Goal: Task Accomplishment & Management: Complete application form

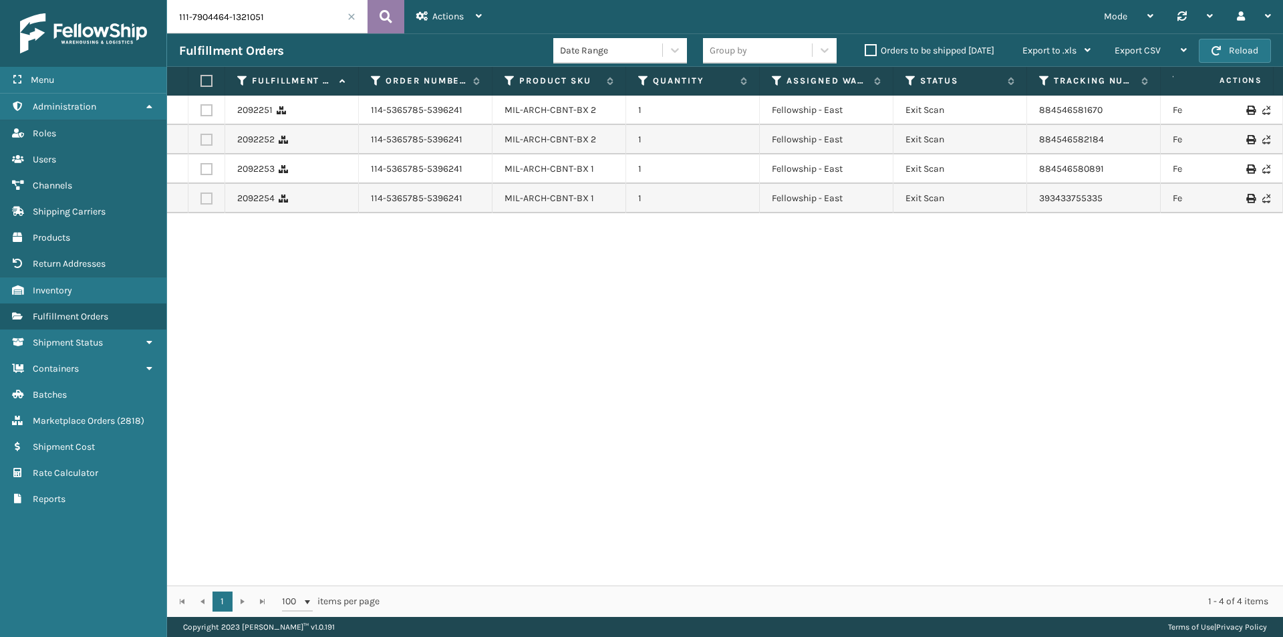
type input "111-7904464-1321051"
click at [376, 17] on button at bounding box center [386, 16] width 37 height 33
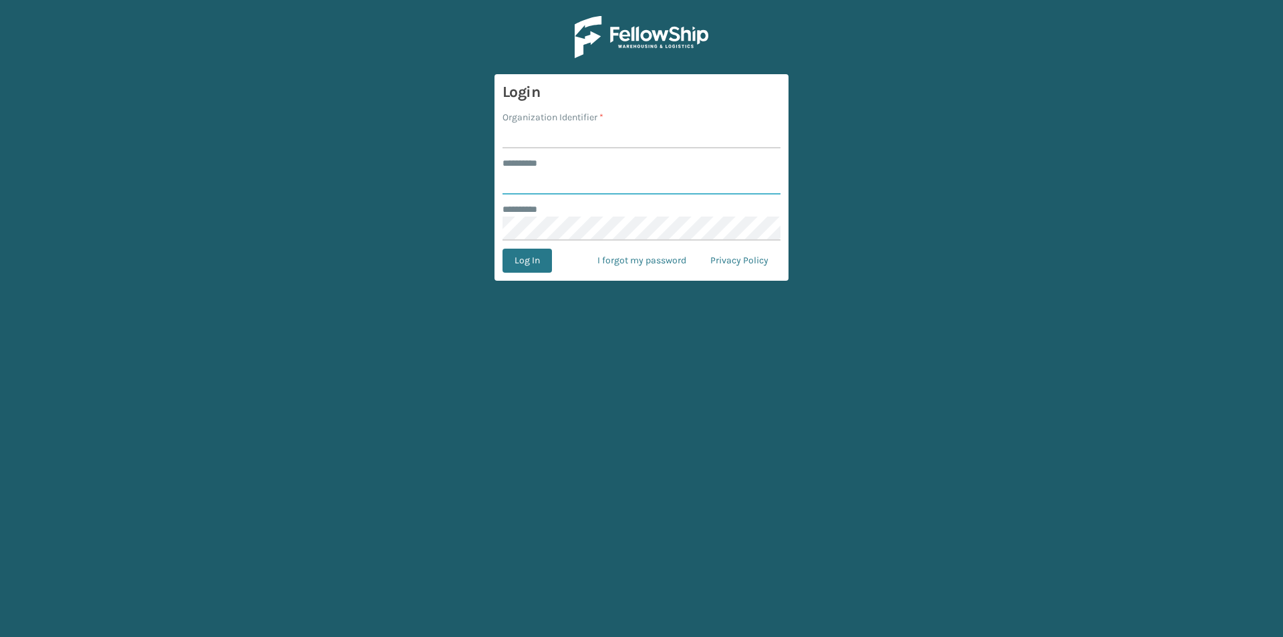
type input "******"
click at [562, 139] on input "Organization Identifier *" at bounding box center [642, 136] width 278 height 24
type input "milliard"
click at [531, 253] on button "Log In" at bounding box center [527, 261] width 49 height 24
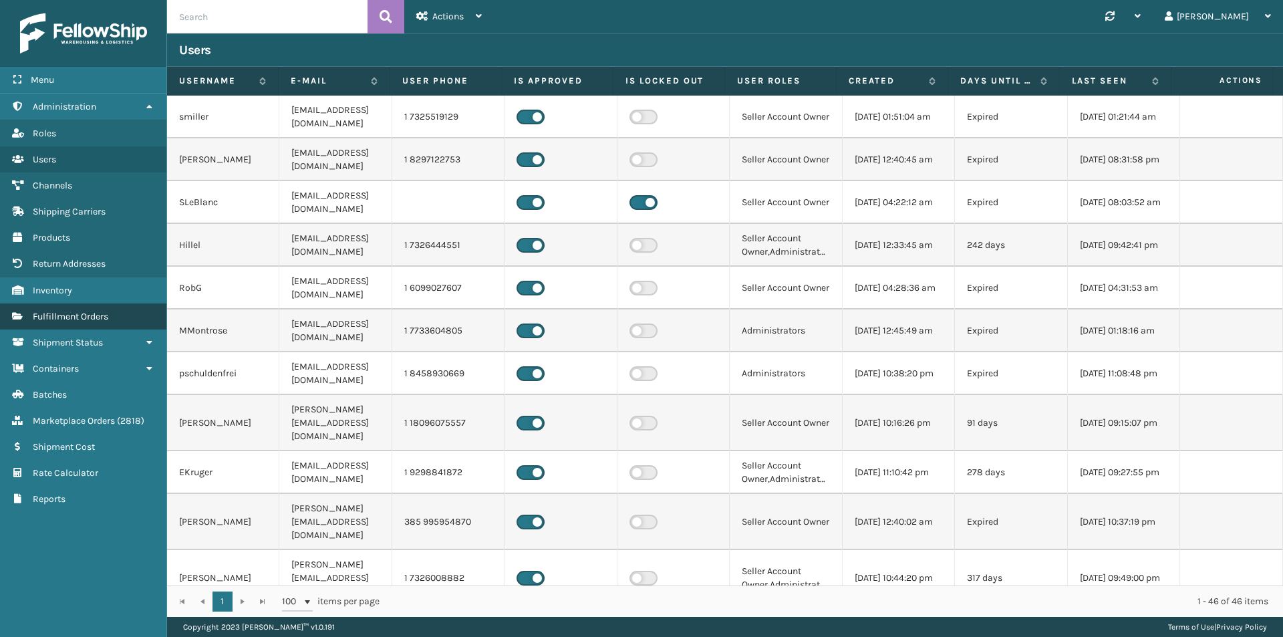
click at [103, 314] on span "Fulfillment Orders" at bounding box center [71, 316] width 76 height 11
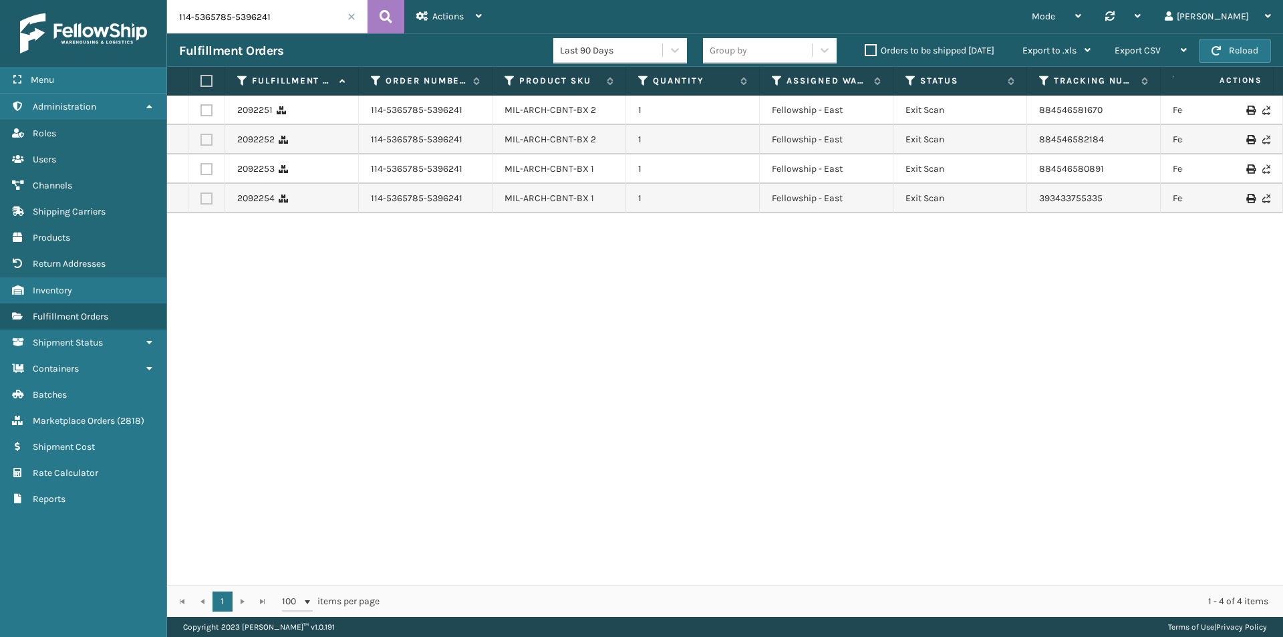
click at [301, 19] on input "114-5365785-5396241" at bounding box center [267, 16] width 201 height 33
paste input "1-7904464-132105"
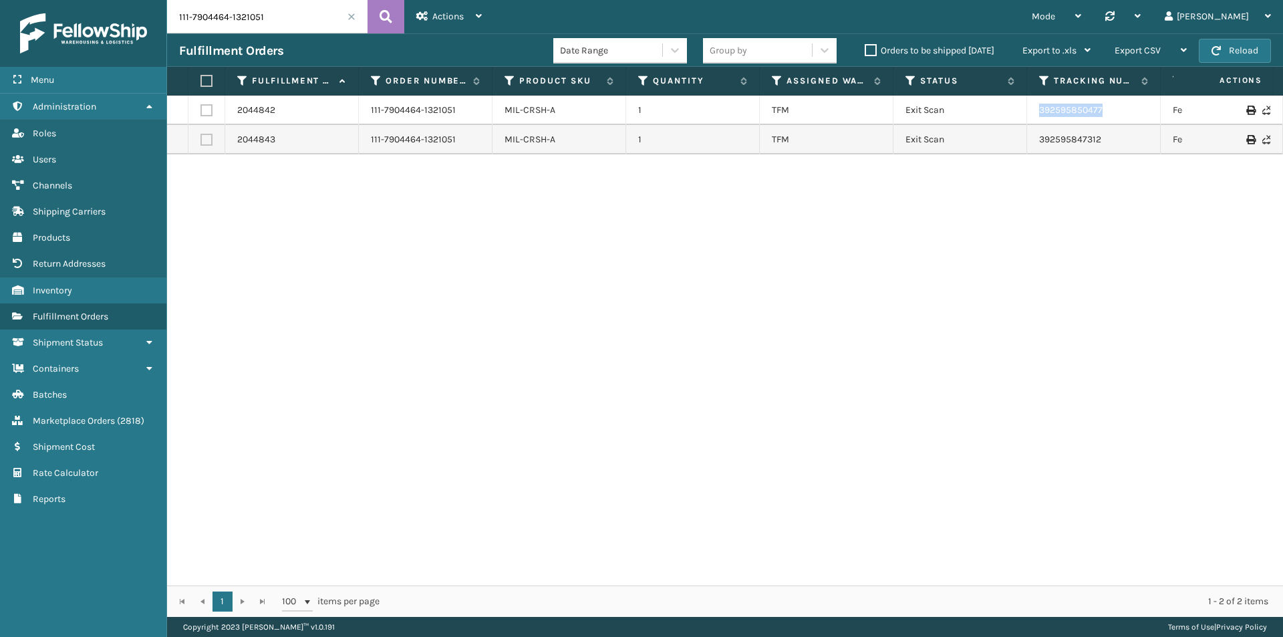
drag, startPoint x: 1113, startPoint y: 118, endPoint x: 1023, endPoint y: 118, distance: 89.6
click at [1023, 118] on tr "2044842 111-7904464-1321051 MIL-CRSH-A 1 TFM Exit Scan 392595850477 FedEx Groun…" at bounding box center [914, 110] width 1495 height 29
copy tr "392595850477"
drag, startPoint x: 1140, startPoint y: 157, endPoint x: 1005, endPoint y: 154, distance: 135.7
click at [1005, 154] on div "2044842 111-7904464-1321051 MIL-CRSH-A 1 TFM Exit Scan 392595850477 FedEx Groun…" at bounding box center [725, 341] width 1116 height 490
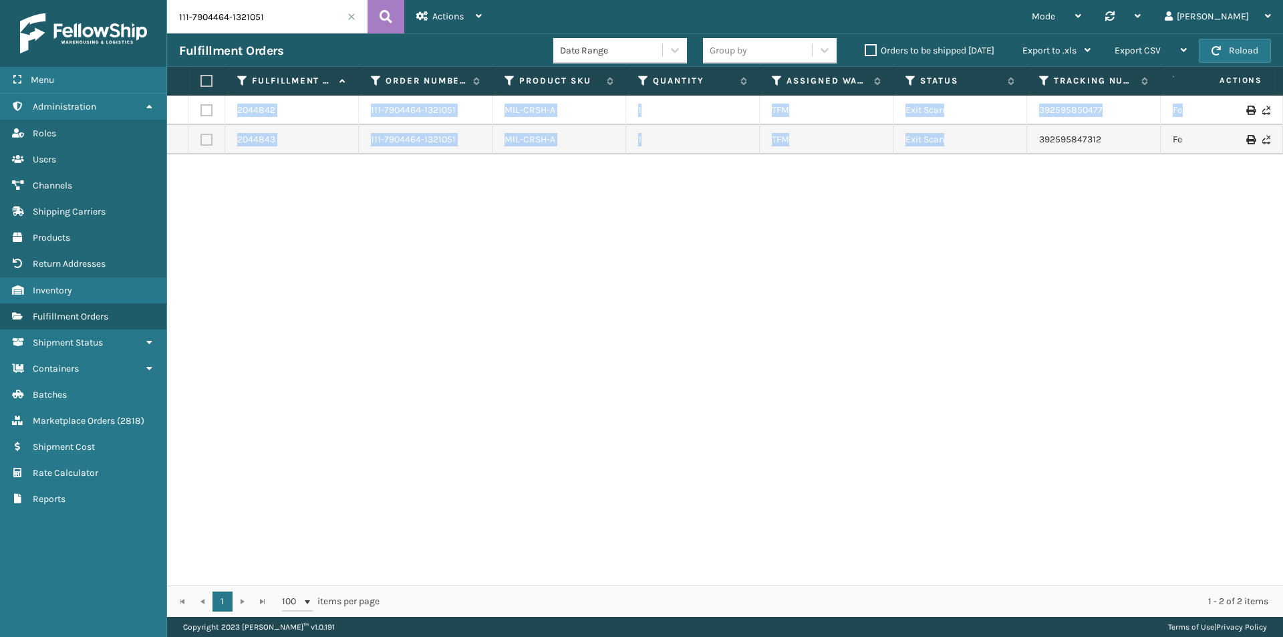
copy table "2044842 111-7904464-1321051 MIL-CRSH-A 1 TFM Exit Scan 392595850477 FedEx Groun…"
drag, startPoint x: 1117, startPoint y: 112, endPoint x: 1017, endPoint y: 114, distance: 100.3
click at [1017, 114] on tr "2044842 111-7904464-1321051 MIL-CRSH-A 1 TFM Exit Scan 392595850477 FedEx Groun…" at bounding box center [914, 110] width 1495 height 29
copy tr "392595850477"
click at [1120, 152] on td "392595847312" at bounding box center [1094, 139] width 134 height 29
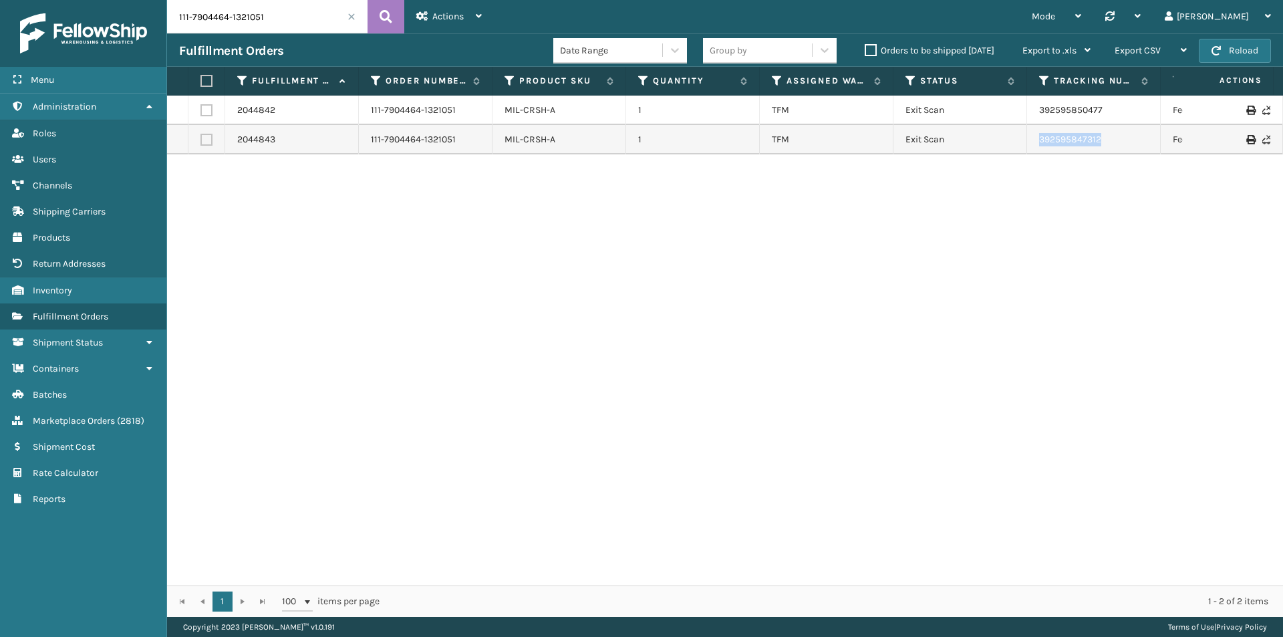
drag, startPoint x: 1118, startPoint y: 144, endPoint x: 1039, endPoint y: 146, distance: 78.2
click at [1039, 146] on td "392595847312" at bounding box center [1094, 139] width 134 height 29
copy link "392595847312"
click at [245, 23] on input "111-7904464-1321051" at bounding box center [267, 16] width 201 height 33
paste input "3-3706475-8961815"
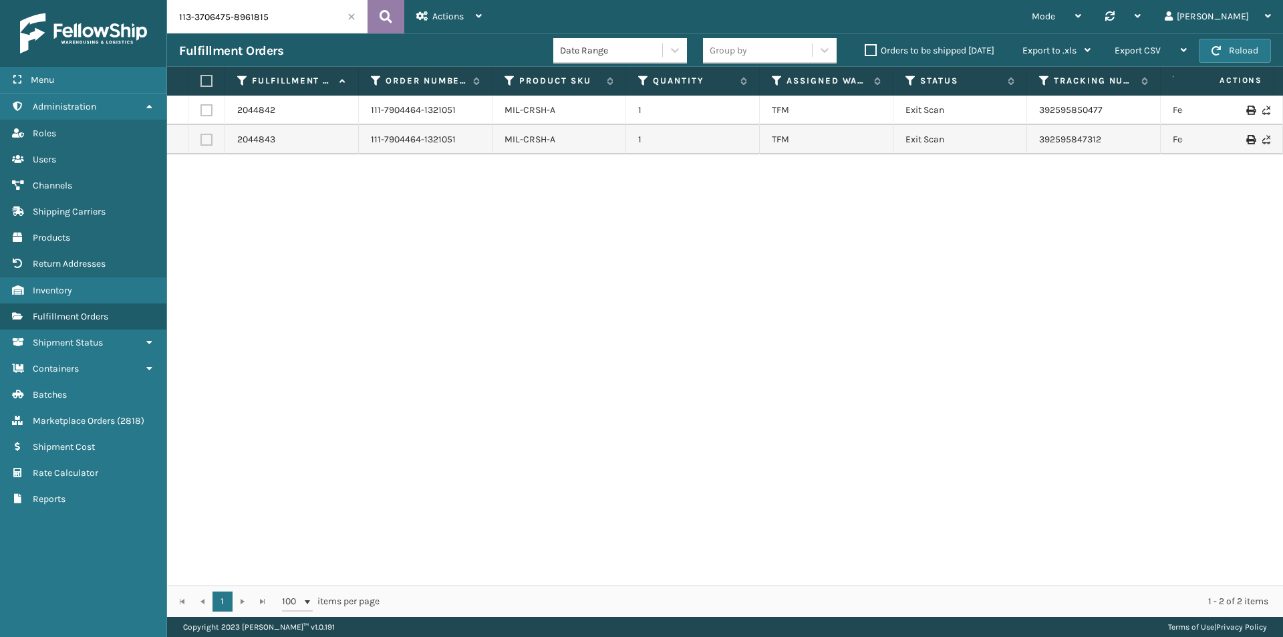
click at [384, 11] on icon at bounding box center [386, 17] width 13 height 20
click at [393, 19] on button at bounding box center [386, 16] width 37 height 33
drag, startPoint x: 1131, startPoint y: 117, endPoint x: 996, endPoint y: 117, distance: 135.0
click at [996, 117] on tr "2116544 113-3706475-8961815 MIL-OPSN-D-B-BX2 1 Milliard LV Exit Scan 8849084710…" at bounding box center [914, 110] width 1495 height 29
copy tr "884908471081"
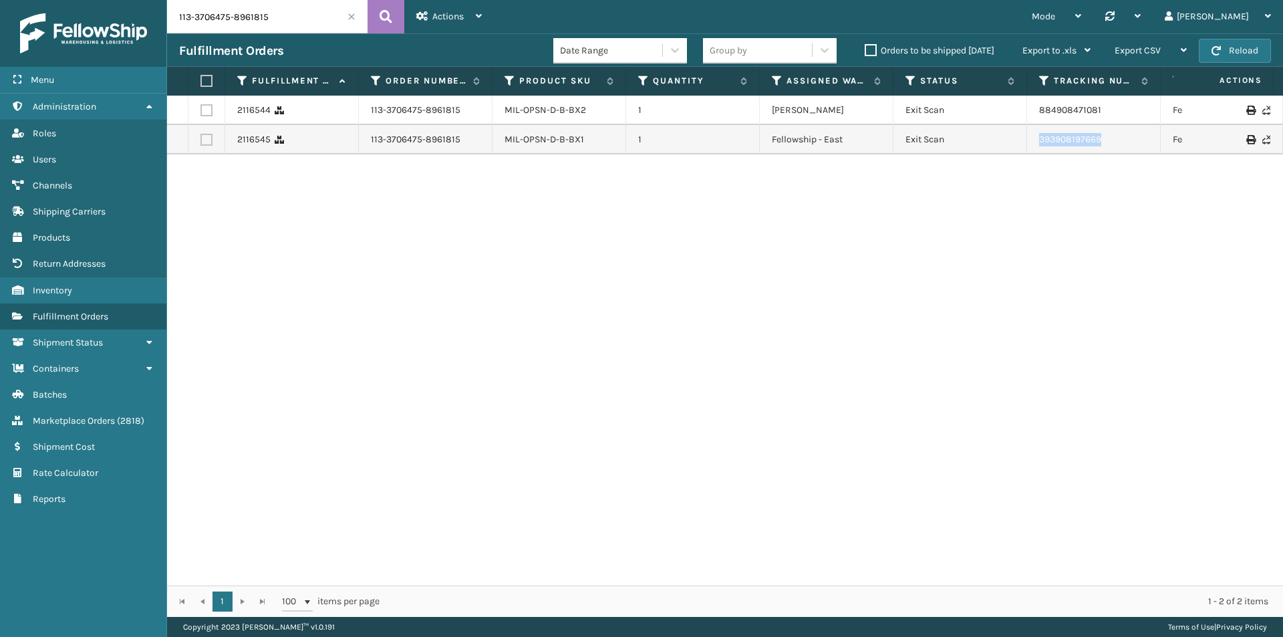
drag, startPoint x: 1131, startPoint y: 136, endPoint x: 1016, endPoint y: 152, distance: 116.1
click at [1016, 152] on tr "2116545 113-3706475-8961815 MIL-OPSN-D-B-BX1 1 Fellowship - East Exit Scan 3939…" at bounding box center [914, 139] width 1495 height 29
copy tr "393908197669"
click at [245, 25] on input "113-3706475-8961815" at bounding box center [267, 16] width 201 height 33
paste input "1-9570815-5175412"
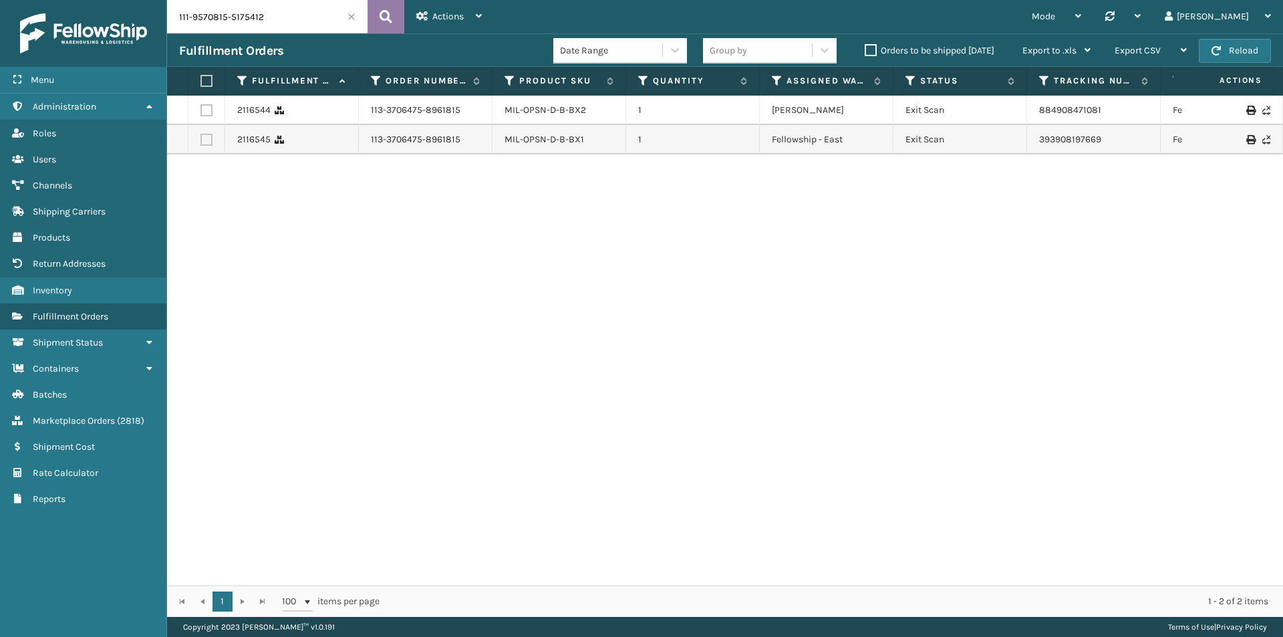
click at [390, 13] on icon at bounding box center [386, 17] width 13 height 20
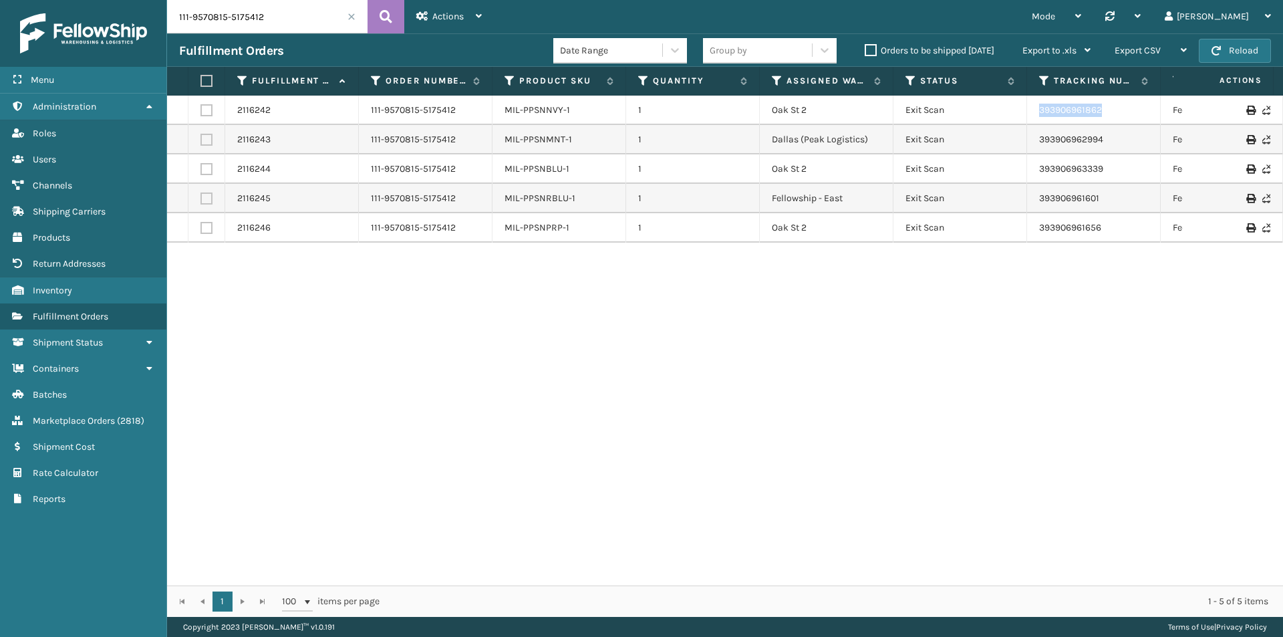
drag, startPoint x: 1119, startPoint y: 106, endPoint x: 1026, endPoint y: 108, distance: 92.9
click at [1026, 108] on tr "2116242 111-9570815-5175412 MIL-PPSNNVY-1 1 Oak St 2 Exit Scan 393906961862 Fed…" at bounding box center [914, 110] width 1495 height 29
copy tr "393906961862"
drag, startPoint x: 1070, startPoint y: 140, endPoint x: 1007, endPoint y: 140, distance: 63.5
click at [1007, 140] on tr "2116243 111-9570815-5175412 MIL-PPSNMNT-1 1 Dallas (Peak Logistics) Exit Scan 3…" at bounding box center [914, 139] width 1495 height 29
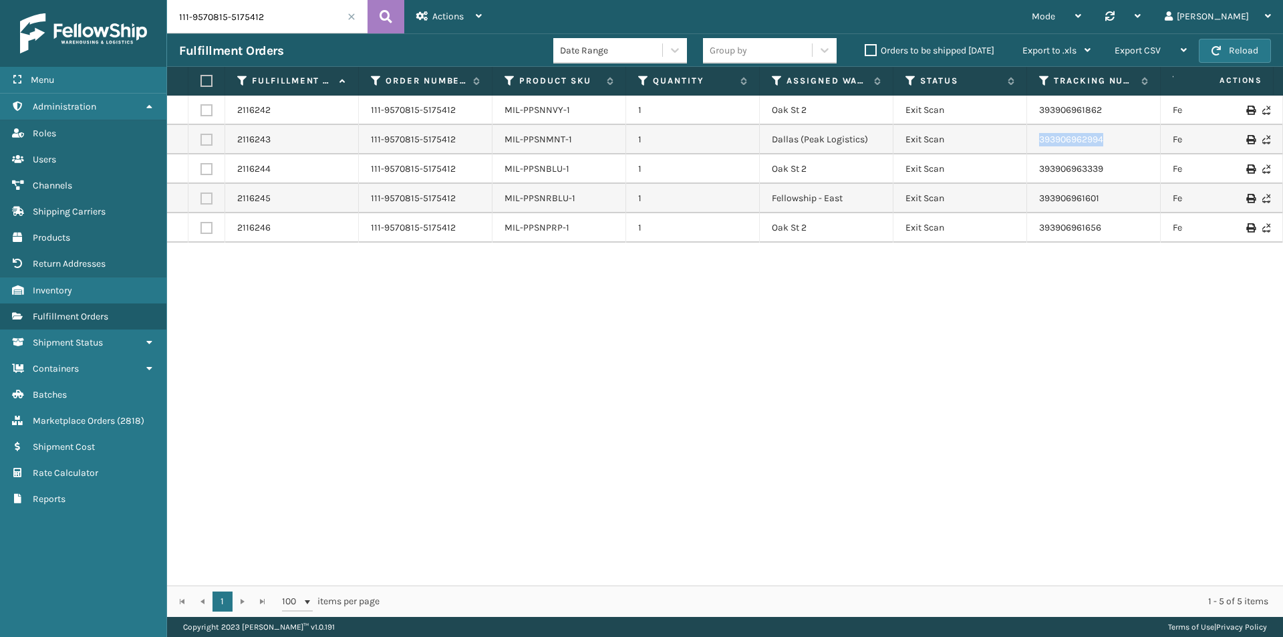
copy tr "393906962994"
click at [277, 15] on input "111-9570815-5175412" at bounding box center [267, 16] width 201 height 33
paste input "3930840-5267463"
click at [382, 12] on icon at bounding box center [386, 17] width 13 height 20
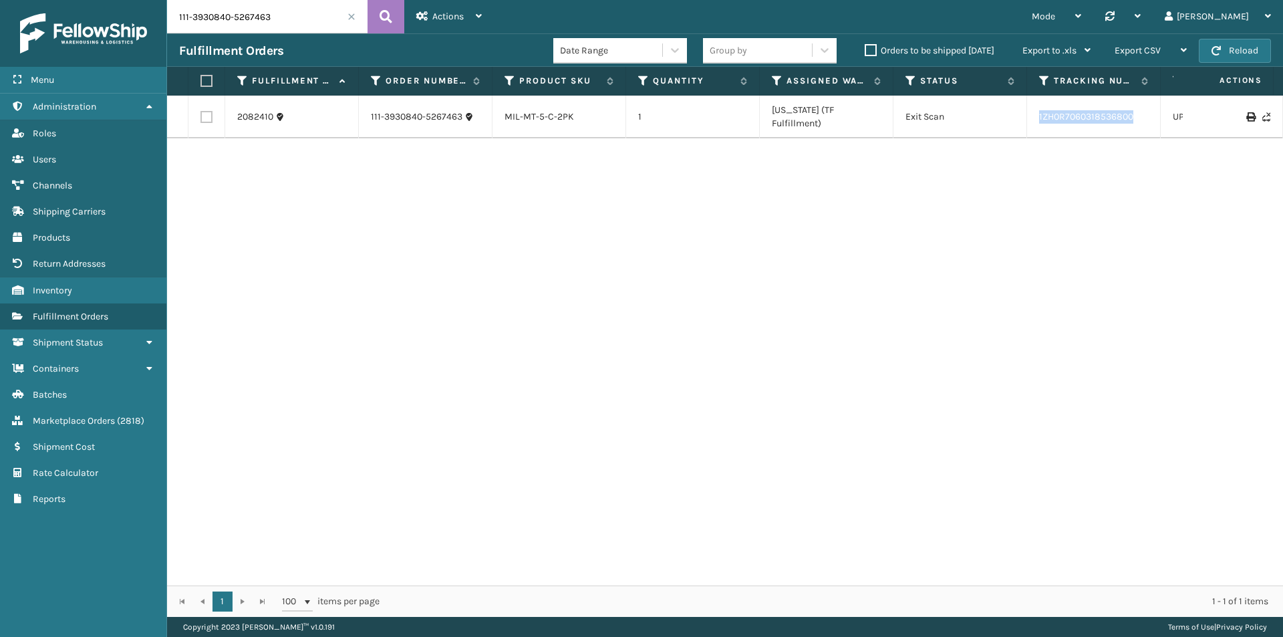
drag, startPoint x: 1142, startPoint y: 110, endPoint x: 1009, endPoint y: 111, distance: 133.7
click at [1009, 111] on tr "2082410 111-3930840-5267463 MIL-MT-5-C-2PK 1 Indiana (TF Fulfillment) Exit Scan…" at bounding box center [914, 117] width 1495 height 43
copy tr "1ZH0R7060318536800"
click at [265, 6] on input "111-3930840-5267463" at bounding box center [267, 16] width 201 height 33
paste input "4-2868504-1716215"
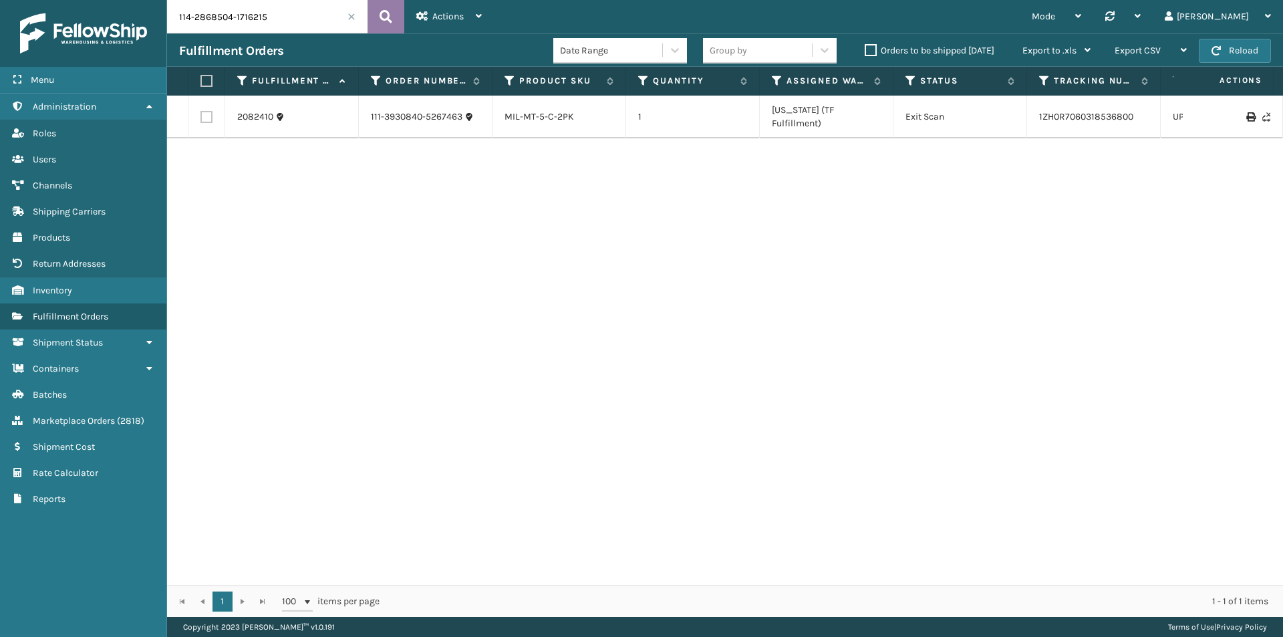
type input "114-2868504-1716215"
click at [393, 12] on button at bounding box center [386, 16] width 37 height 33
click at [312, 5] on input "114-2868504-1716215" at bounding box center [267, 16] width 201 height 33
click at [390, 17] on icon at bounding box center [386, 17] width 13 height 20
drag, startPoint x: 1151, startPoint y: 115, endPoint x: 1023, endPoint y: 115, distance: 127.7
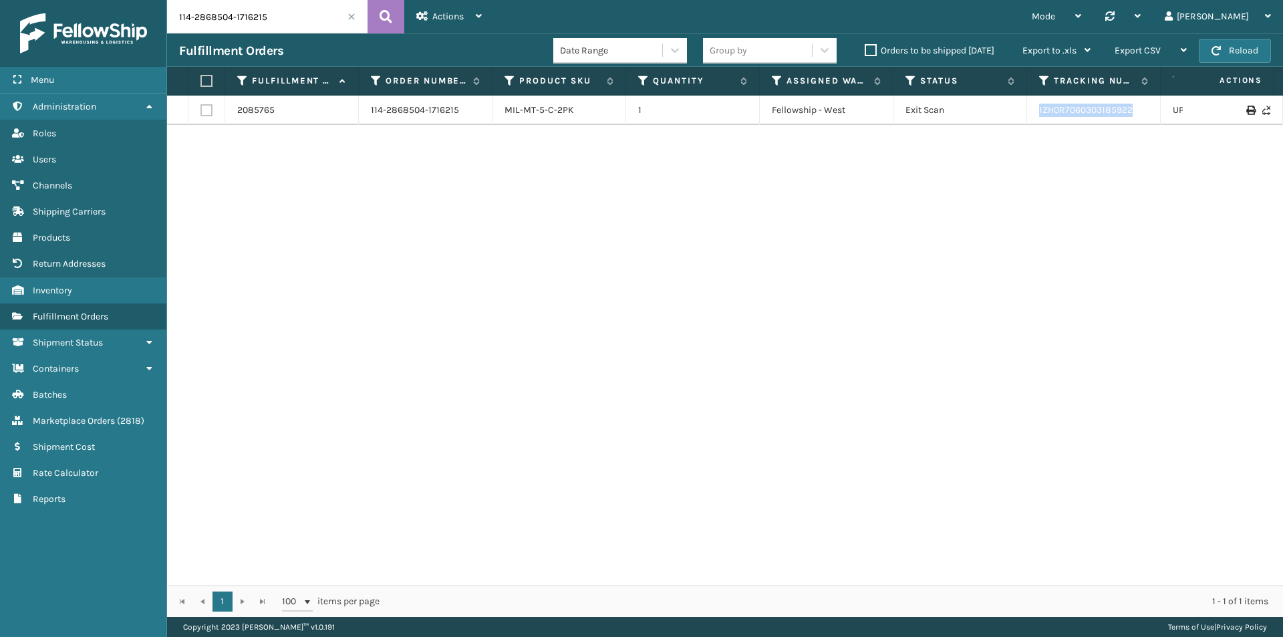
click at [1023, 115] on tr "2085765 114-2868504-1716215 MIL-MT-5-C-2PK 1 Fellowship - West Exit Scan 1ZH0R7…" at bounding box center [914, 110] width 1495 height 29
copy tr "1ZH0R7060303185922"
drag, startPoint x: 259, startPoint y: 5, endPoint x: 289, endPoint y: 21, distance: 33.5
click at [260, 6] on input "114-2868504-1716215" at bounding box center [267, 16] width 201 height 33
paste input "2-0056226-2180223"
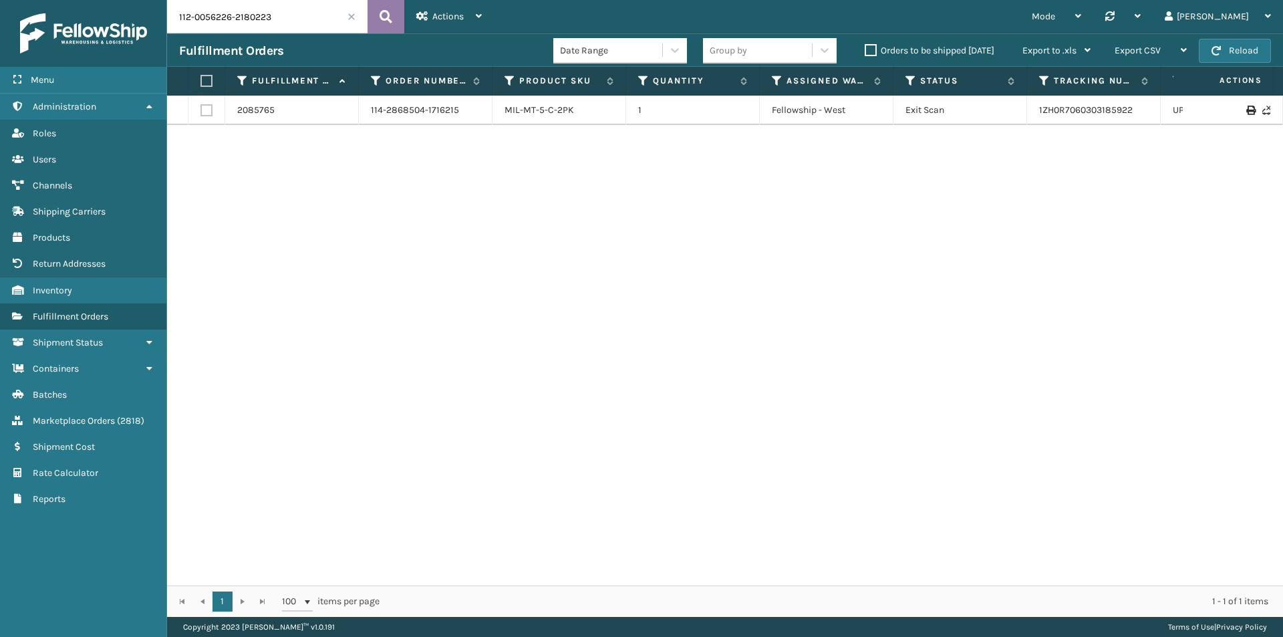
click at [390, 9] on icon at bounding box center [386, 17] width 13 height 20
drag, startPoint x: 1122, startPoint y: 124, endPoint x: 1027, endPoint y: 126, distance: 94.9
click at [1027, 126] on tr "2085828 112-0056226-2180223 MIL-PPSNMNT-1 1 Oak St 2 Picking 393328777062 FedEx…" at bounding box center [914, 117] width 1495 height 43
click at [285, 21] on input "112-0056226-2180223" at bounding box center [267, 16] width 201 height 33
paste input "3-5613641-5254654"
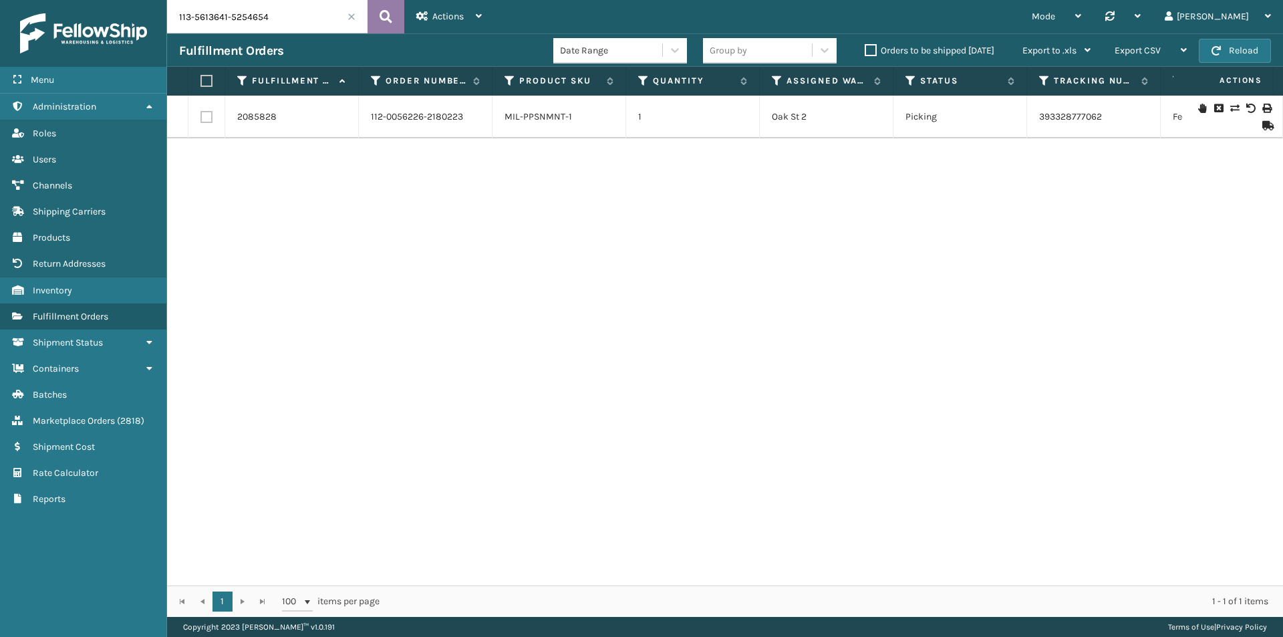
click at [381, 10] on icon at bounding box center [386, 17] width 13 height 20
click at [305, 19] on input "113-5613641-5254654" at bounding box center [267, 16] width 201 height 33
click at [391, 17] on icon at bounding box center [386, 17] width 13 height 20
drag, startPoint x: 1145, startPoint y: 116, endPoint x: 1018, endPoint y: 130, distance: 127.8
click at [1018, 130] on tr "2082202 113-5613641-5254654 MIL-HK612-4-25 1 Milliard LV Picking 1ZH0R706032893…" at bounding box center [914, 117] width 1495 height 43
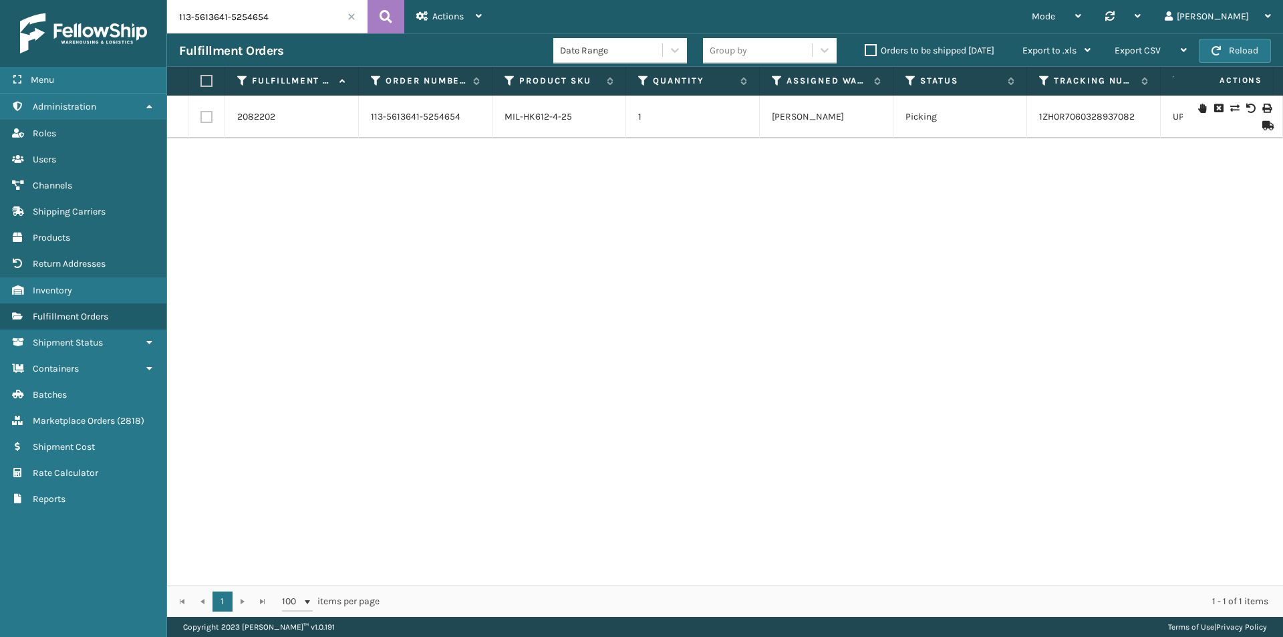
drag, startPoint x: 318, startPoint y: 44, endPoint x: 314, endPoint y: 9, distance: 35.0
click at [316, 39] on div "Fulfillment Orders Date Range Group by Orders to be shipped today Export to .xl…" at bounding box center [725, 49] width 1116 height 33
click at [314, 9] on input "113-5613641-5254654" at bounding box center [267, 16] width 201 height 33
paste input "1-6333334-8488215"
click at [382, 11] on icon at bounding box center [386, 17] width 13 height 20
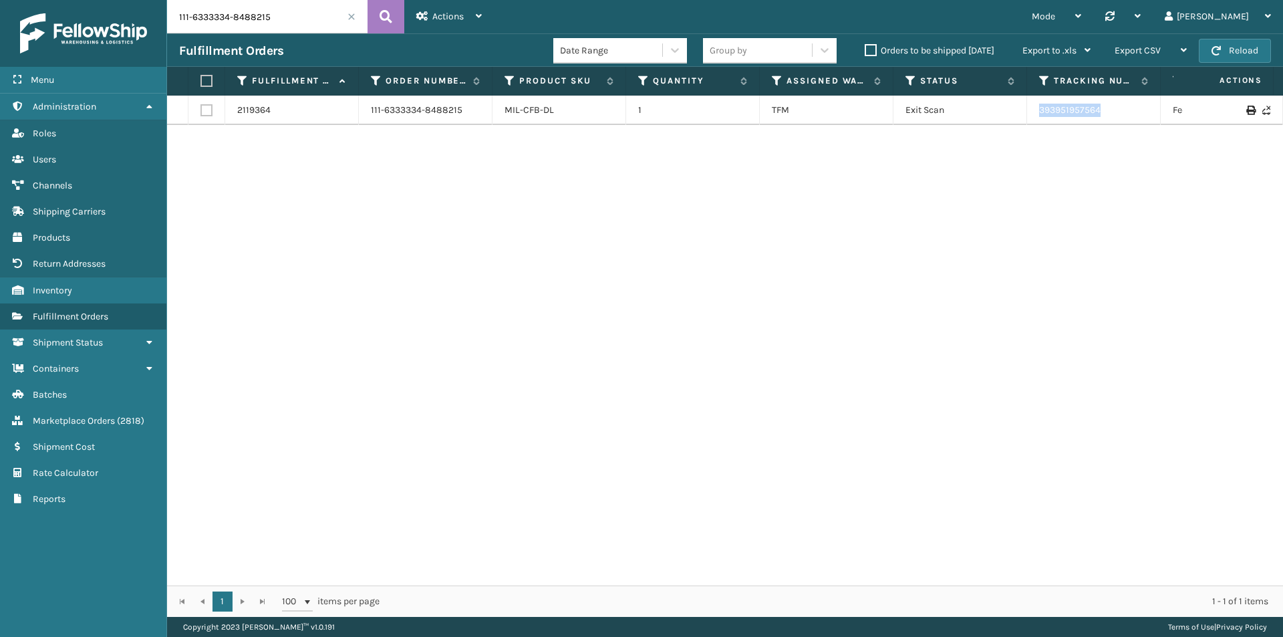
drag, startPoint x: 1039, startPoint y: 110, endPoint x: 1001, endPoint y: 110, distance: 38.1
click at [1001, 110] on tr "2119364 111-6333334-8488215 MIL-CFB-DL 1 TFM Exit Scan 393951957564 FedEx Home …" at bounding box center [914, 110] width 1495 height 29
click at [332, 21] on input "111-6333334-8488215" at bounding box center [267, 16] width 201 height 33
click at [388, 17] on icon at bounding box center [386, 17] width 13 height 20
drag, startPoint x: 1114, startPoint y: 118, endPoint x: 1024, endPoint y: 122, distance: 90.4
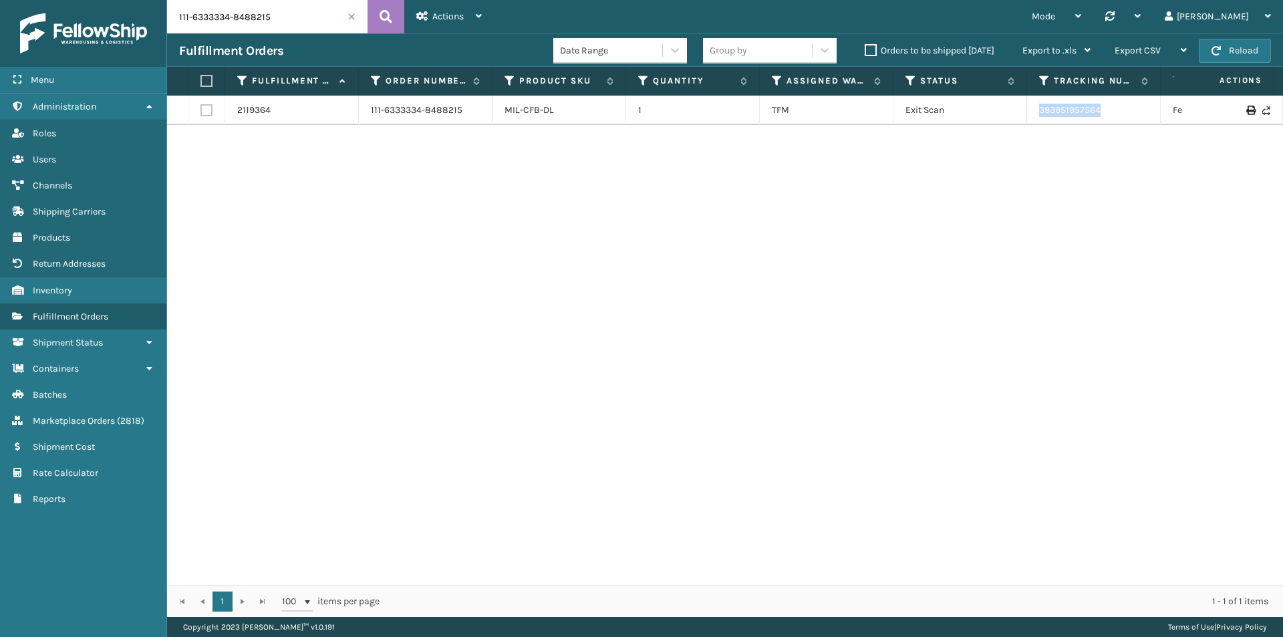
click at [1024, 122] on tr "2119364 111-6333334-8488215 MIL-CFB-DL 1 TFM Exit Scan 393951957564 FedEx Home …" at bounding box center [914, 110] width 1495 height 29
click at [271, 33] on div "Fulfillment Orders Date Range Group by Orders to be shipped today Export to .xl…" at bounding box center [725, 49] width 1116 height 33
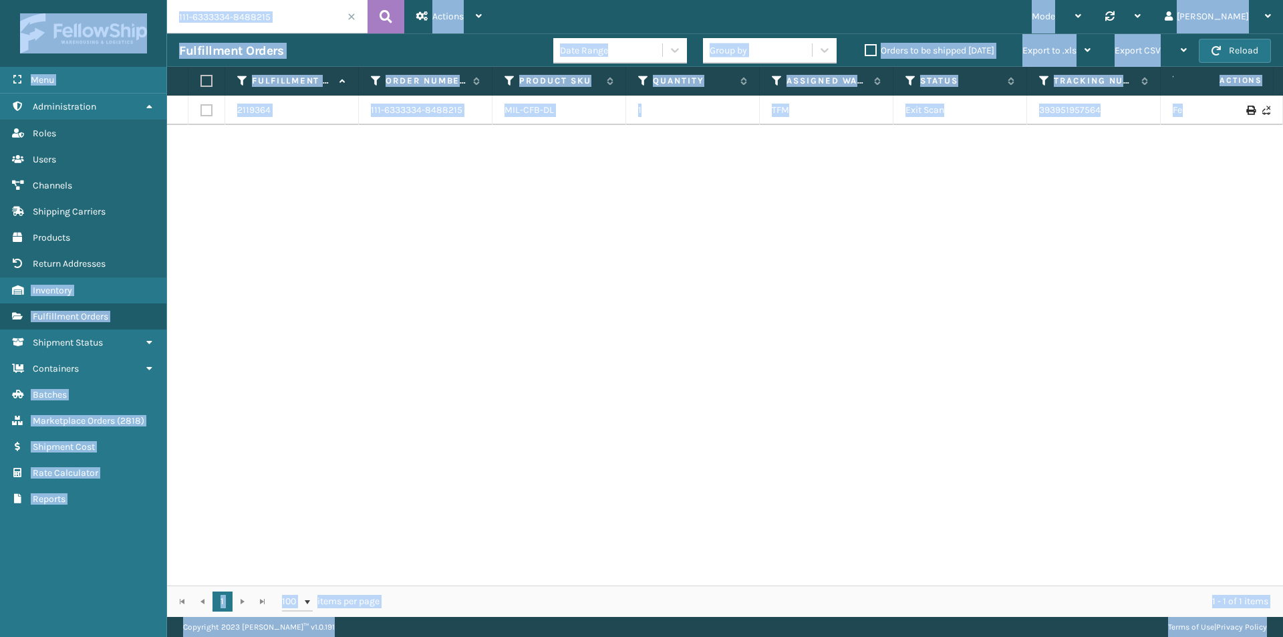
click at [291, 20] on input "111-6333334-8488215" at bounding box center [267, 16] width 201 height 33
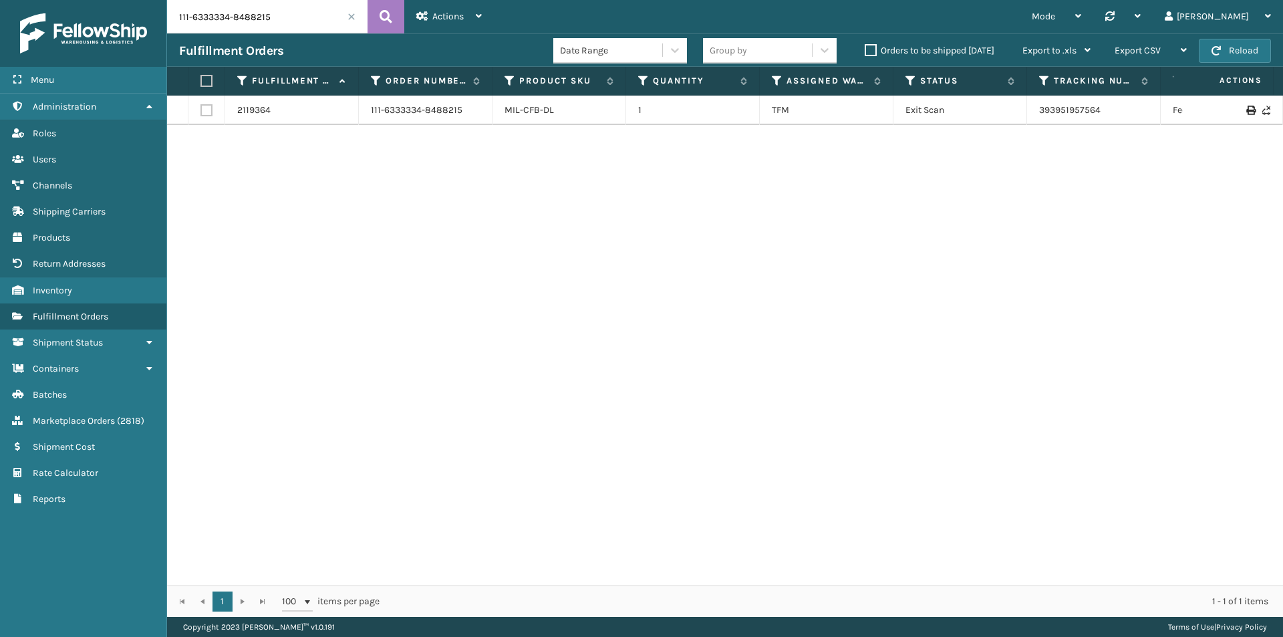
paste input "2-9606223-6822626"
drag, startPoint x: 1134, startPoint y: 124, endPoint x: 1034, endPoint y: 124, distance: 99.6
click at [1034, 124] on td "289718999284" at bounding box center [1094, 117] width 134 height 43
click at [251, 16] on input "112-9606223-6822626" at bounding box center [267, 16] width 201 height 33
paste input "3-8874839-9217038"
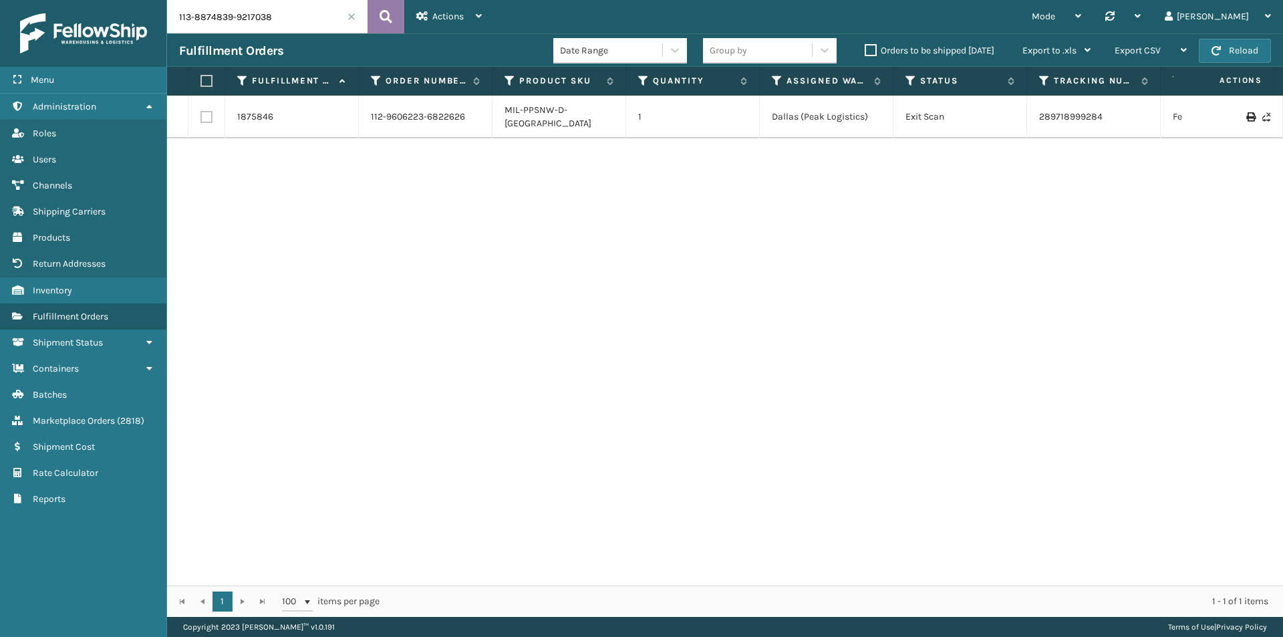
click at [382, 21] on icon at bounding box center [386, 17] width 13 height 20
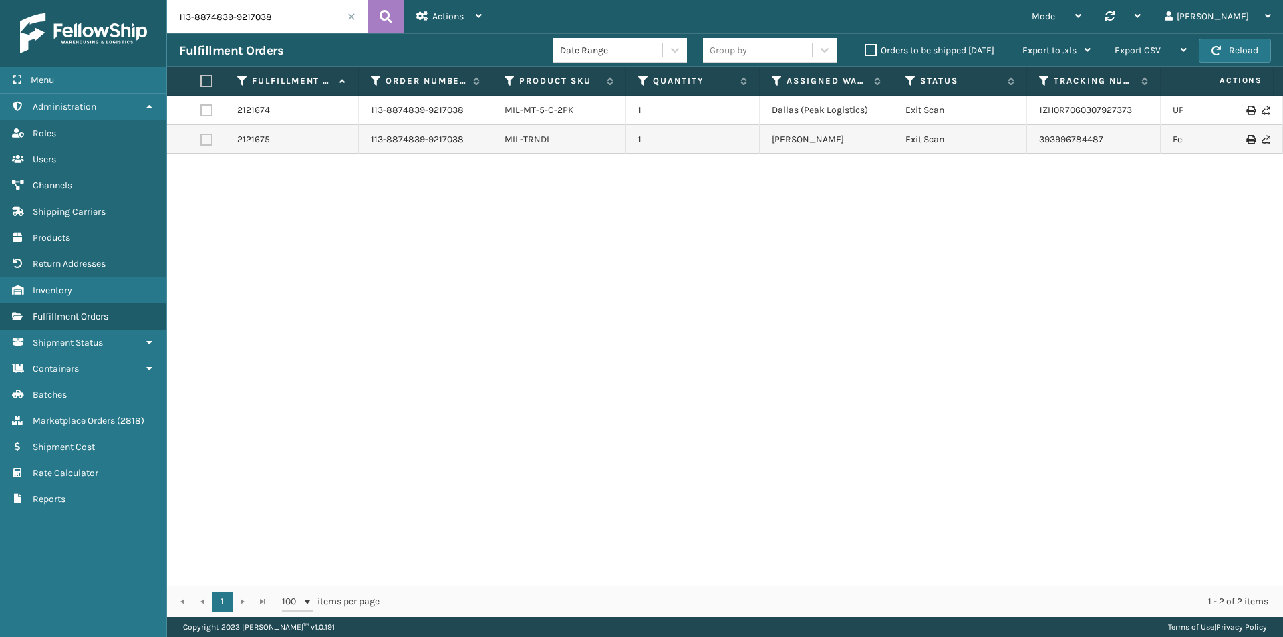
click at [250, 1] on input "113-8874839-9217038" at bounding box center [267, 16] width 201 height 33
click at [385, 18] on icon at bounding box center [386, 17] width 13 height 20
click at [1156, 113] on td "1ZH0R7060307927373" at bounding box center [1094, 110] width 134 height 29
drag, startPoint x: 1134, startPoint y: 143, endPoint x: 1031, endPoint y: 149, distance: 102.5
click at [1031, 149] on td "393996784487" at bounding box center [1094, 139] width 134 height 29
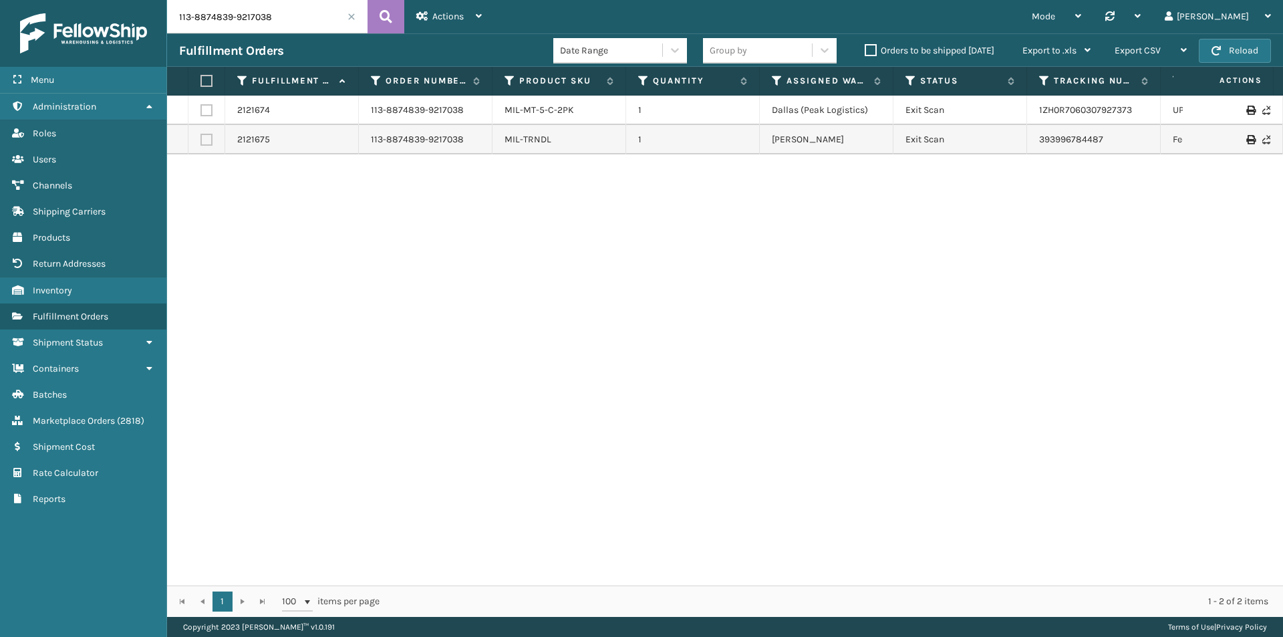
click at [273, 29] on input "113-8874839-9217038" at bounding box center [267, 16] width 201 height 33
paste input "9564025-9001824"
click at [388, 13] on icon at bounding box center [386, 17] width 13 height 20
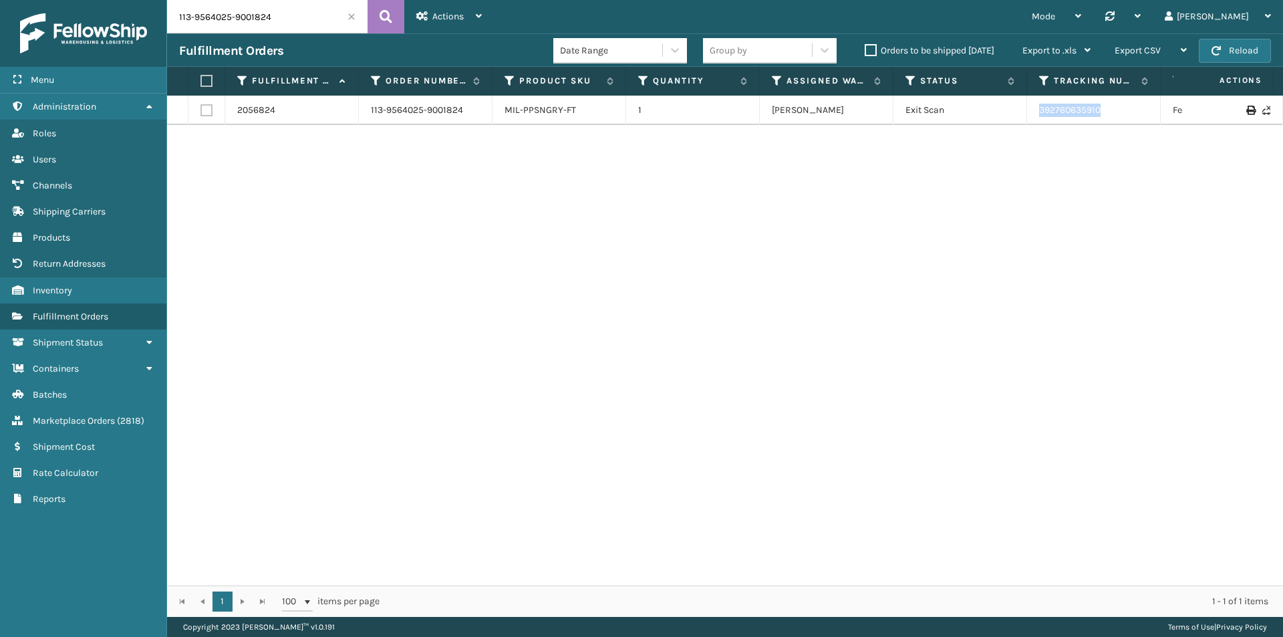
drag, startPoint x: 1152, startPoint y: 120, endPoint x: 1029, endPoint y: 117, distance: 122.4
click at [1029, 117] on td "392760635910" at bounding box center [1094, 110] width 134 height 29
click at [270, 9] on input "113-9564025-9001824" at bounding box center [267, 16] width 201 height 33
paste input "4–3 092705149624"
click at [383, 16] on icon at bounding box center [386, 17] width 13 height 20
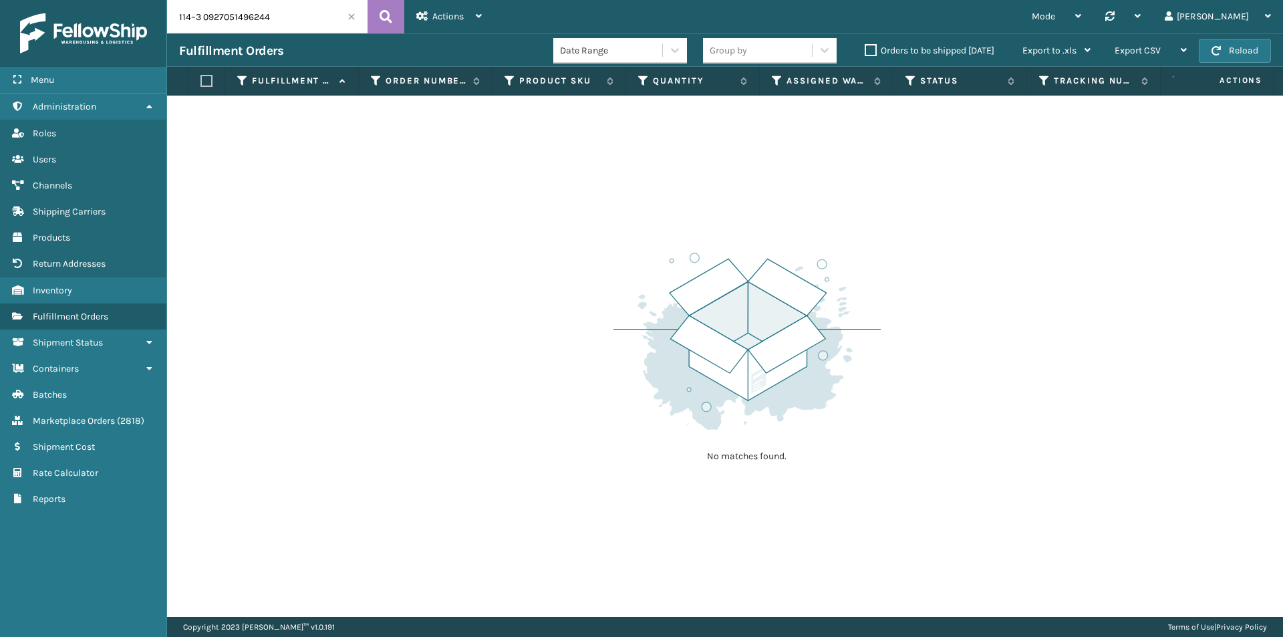
click at [203, 15] on input "114–3 0927051496244" at bounding box center [267, 16] width 201 height 33
click at [229, 15] on input "114–30927051496244" at bounding box center [267, 16] width 201 height 33
drag, startPoint x: 43, startPoint y: 6, endPoint x: 29, endPoint y: 6, distance: 13.4
click at [30, 0] on div "Menu Administration Roles Users Channels Shipping Carriers Products Return Addr…" at bounding box center [641, 0] width 1283 height 0
click at [270, 23] on input "x" at bounding box center [267, 16] width 201 height 33
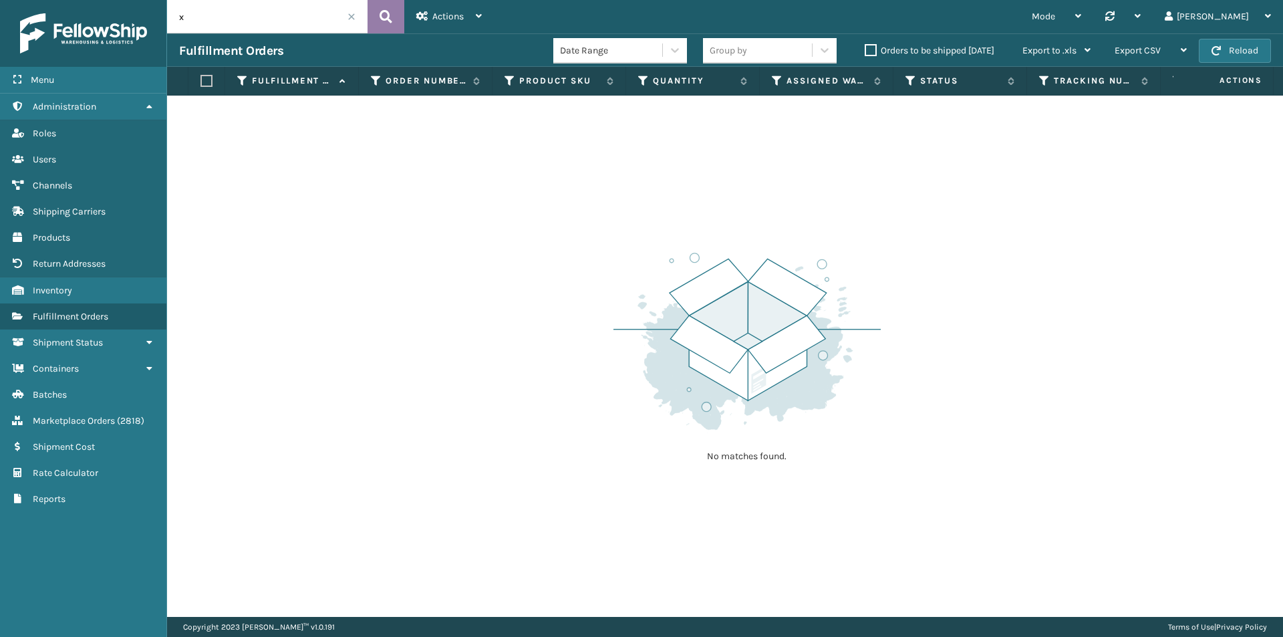
paste input "113-1143160-6738638"
click at [393, 18] on button at bounding box center [386, 16] width 37 height 33
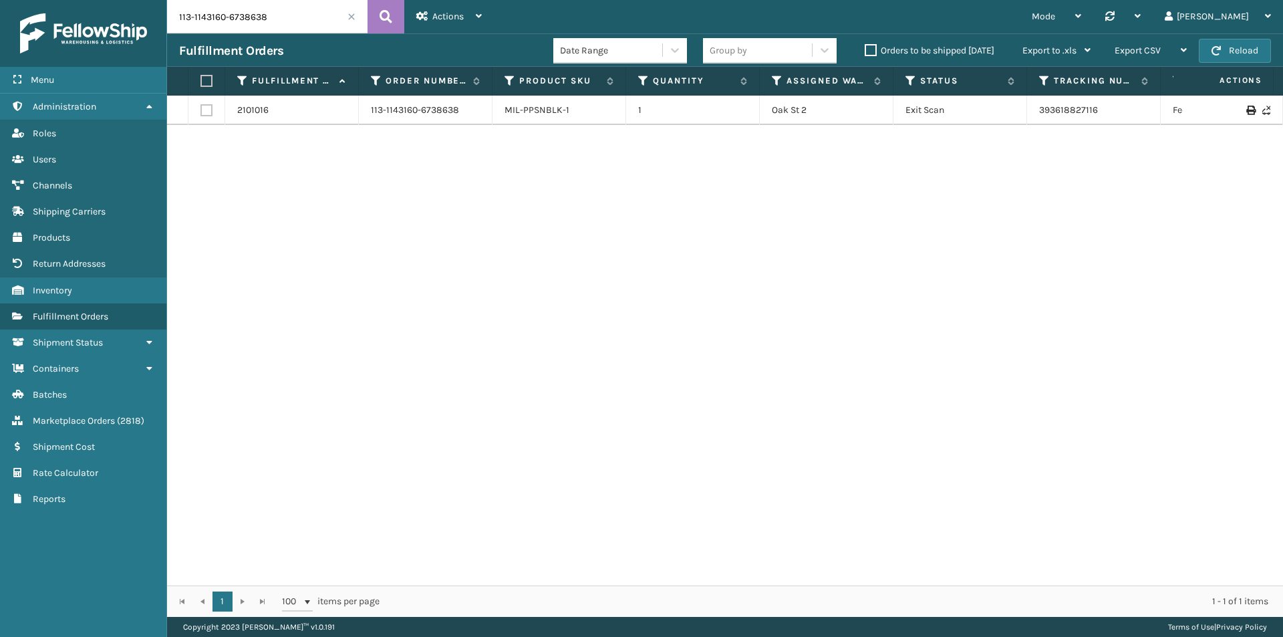
click at [320, 21] on input "113-1143160-6738638" at bounding box center [267, 16] width 201 height 33
drag, startPoint x: 1125, startPoint y: 118, endPoint x: 1012, endPoint y: 118, distance: 113.0
click at [1012, 118] on tr "2101016 113-1143160-6738638 MIL-PPSNBLK-1 1 Oak St 2 Exit Scan 393618827116 Fed…" at bounding box center [914, 110] width 1495 height 29
click at [255, 29] on input "113-1143160-6738638" at bounding box center [267, 16] width 201 height 33
paste input "2-4763962-3310651"
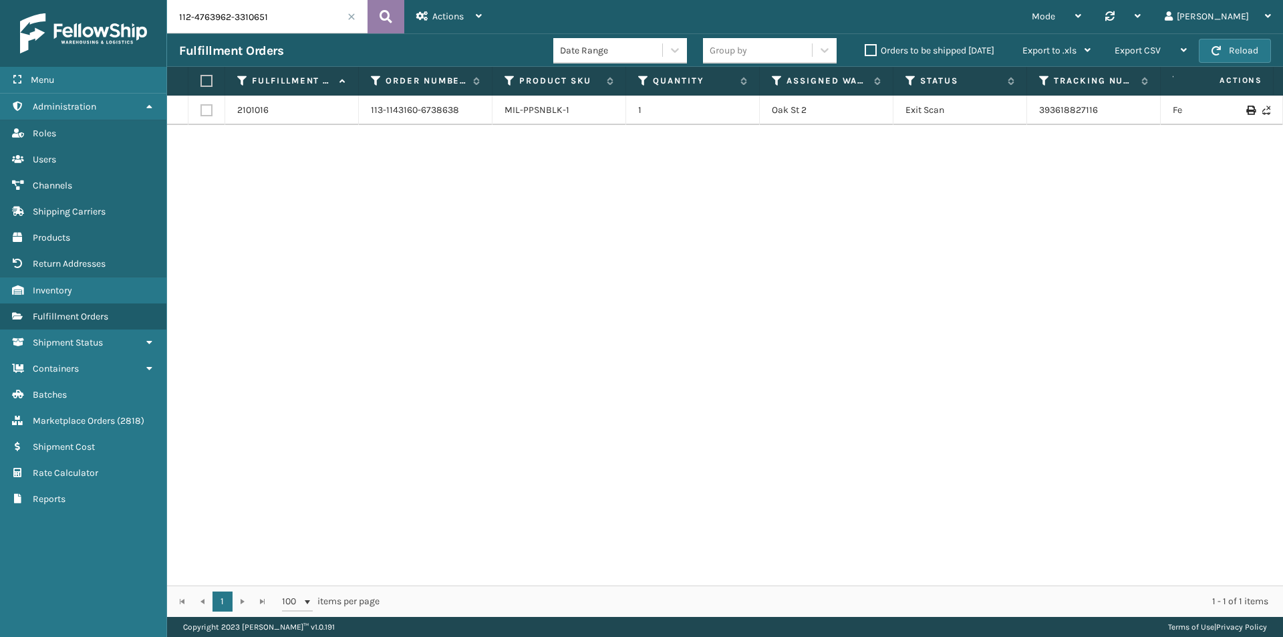
type input "112-4763962-3310651"
click at [394, 16] on button at bounding box center [386, 16] width 37 height 33
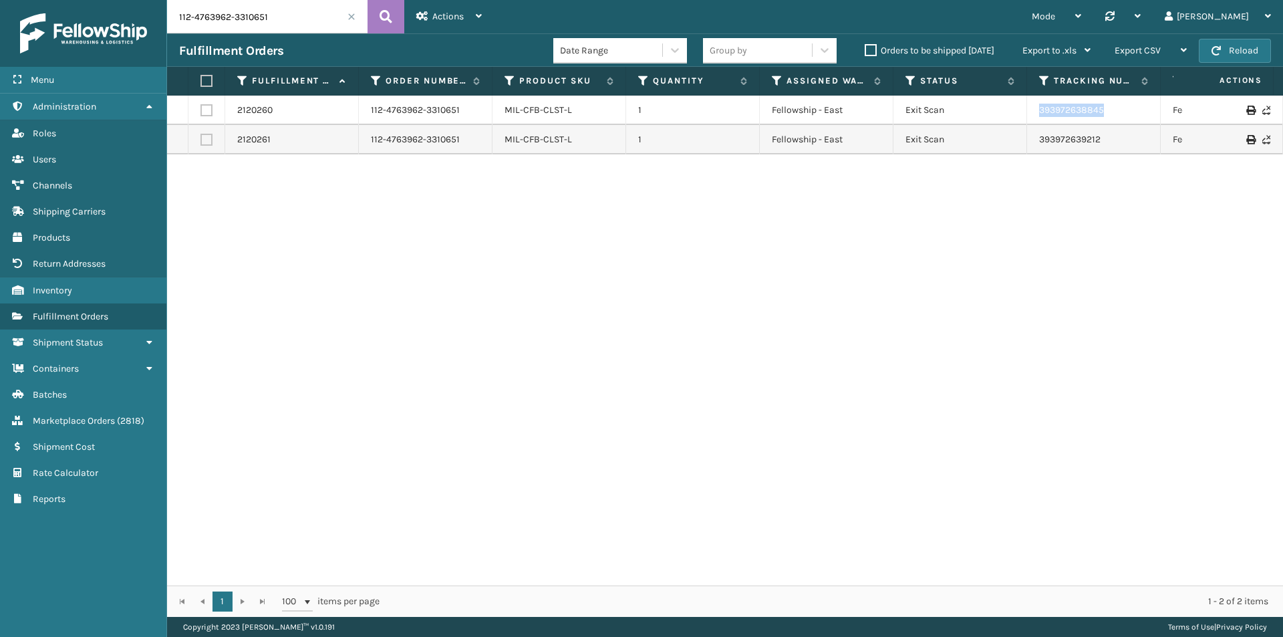
drag, startPoint x: 1157, startPoint y: 112, endPoint x: 1027, endPoint y: 121, distance: 130.0
click at [1027, 121] on td "393972638845" at bounding box center [1094, 110] width 134 height 29
drag, startPoint x: 1139, startPoint y: 147, endPoint x: 1035, endPoint y: 148, distance: 103.6
click at [1035, 148] on td "393972639212" at bounding box center [1094, 139] width 134 height 29
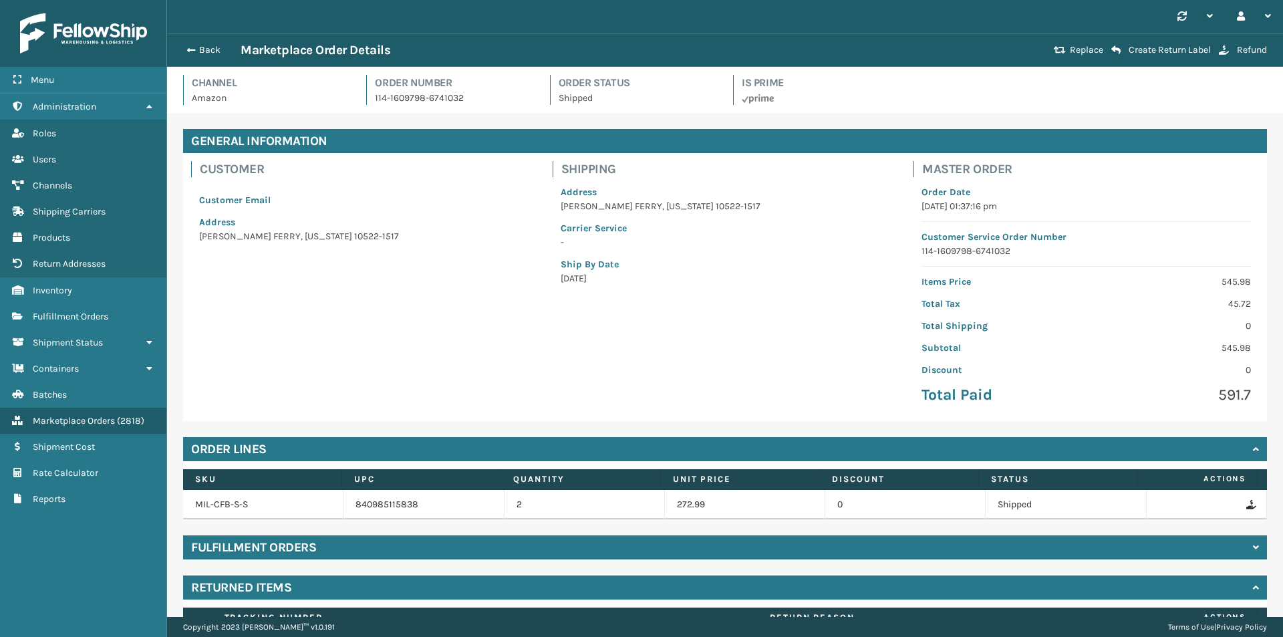
scroll to position [126, 0]
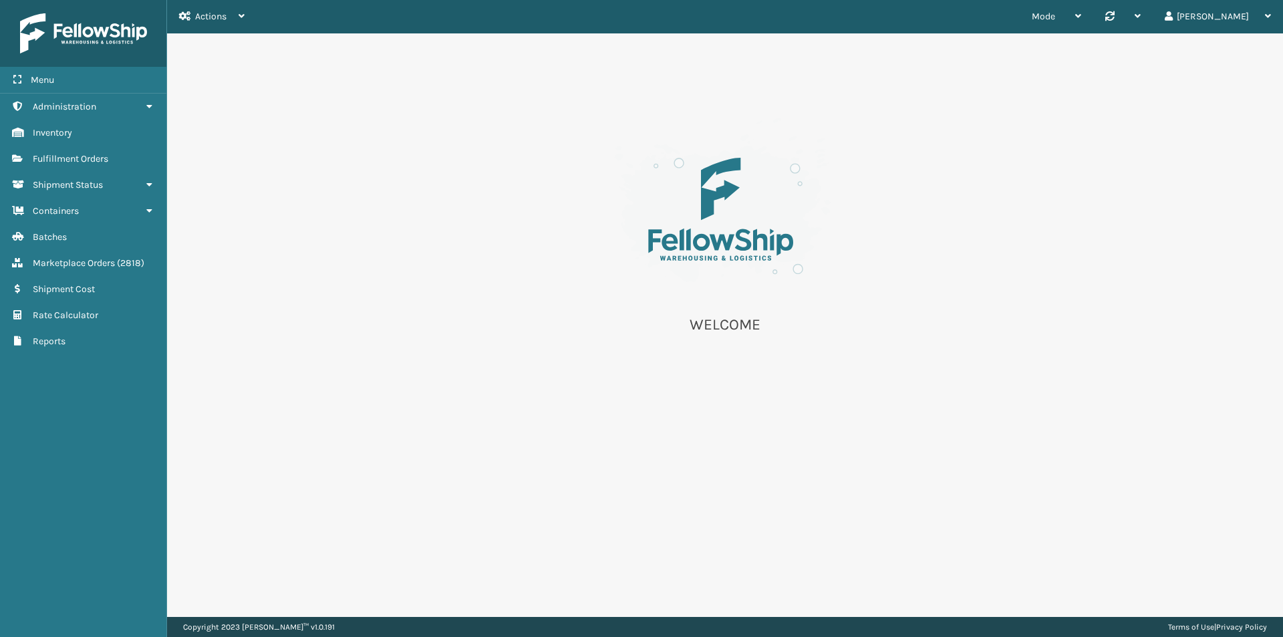
click at [131, 258] on span "( 2818 )" at bounding box center [130, 262] width 27 height 11
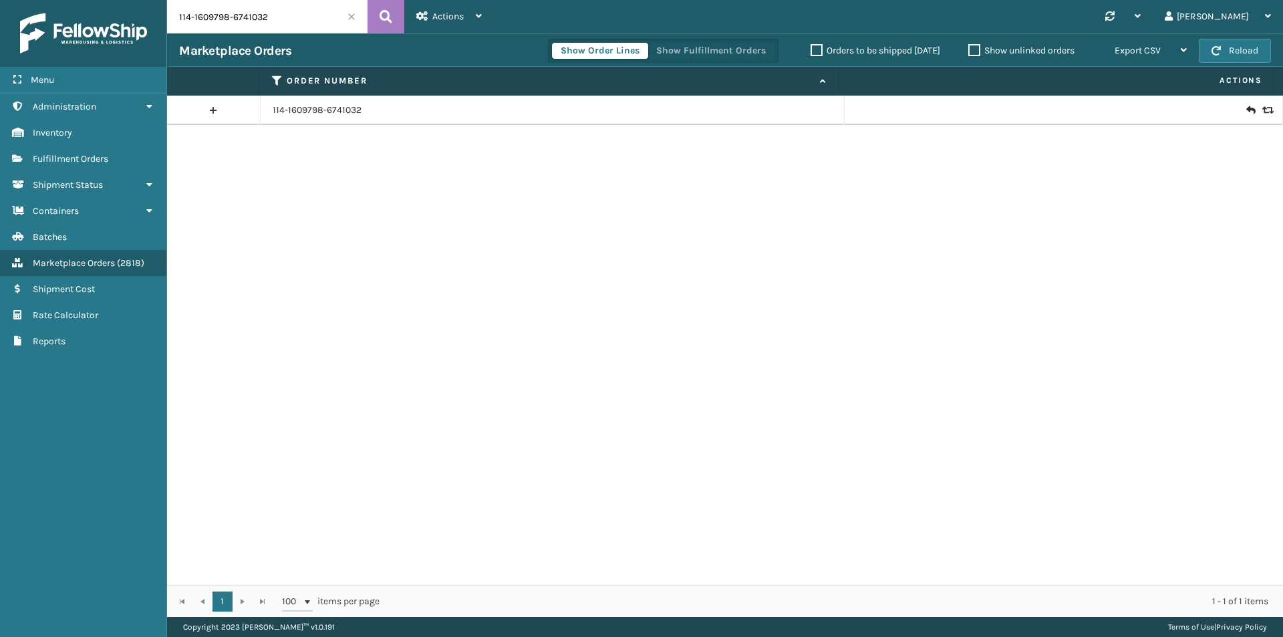
click at [296, 21] on input "114-1609798-6741032" at bounding box center [267, 16] width 201 height 33
paste input "111-0734145-9914617"
click at [385, 15] on icon at bounding box center [386, 17] width 13 height 20
type input "111-0734145-9914617"
click at [1263, 112] on icon at bounding box center [1267, 110] width 8 height 9
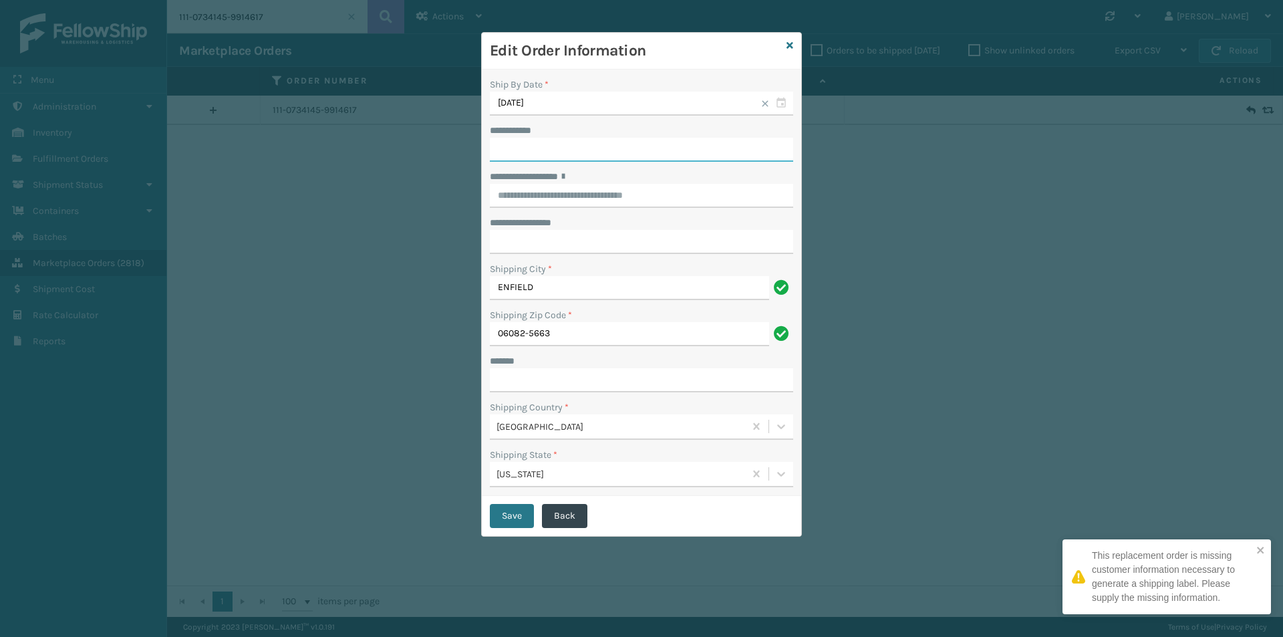
click at [522, 144] on input "**********" at bounding box center [641, 150] width 303 height 24
paste input "*******"
type input "*******"
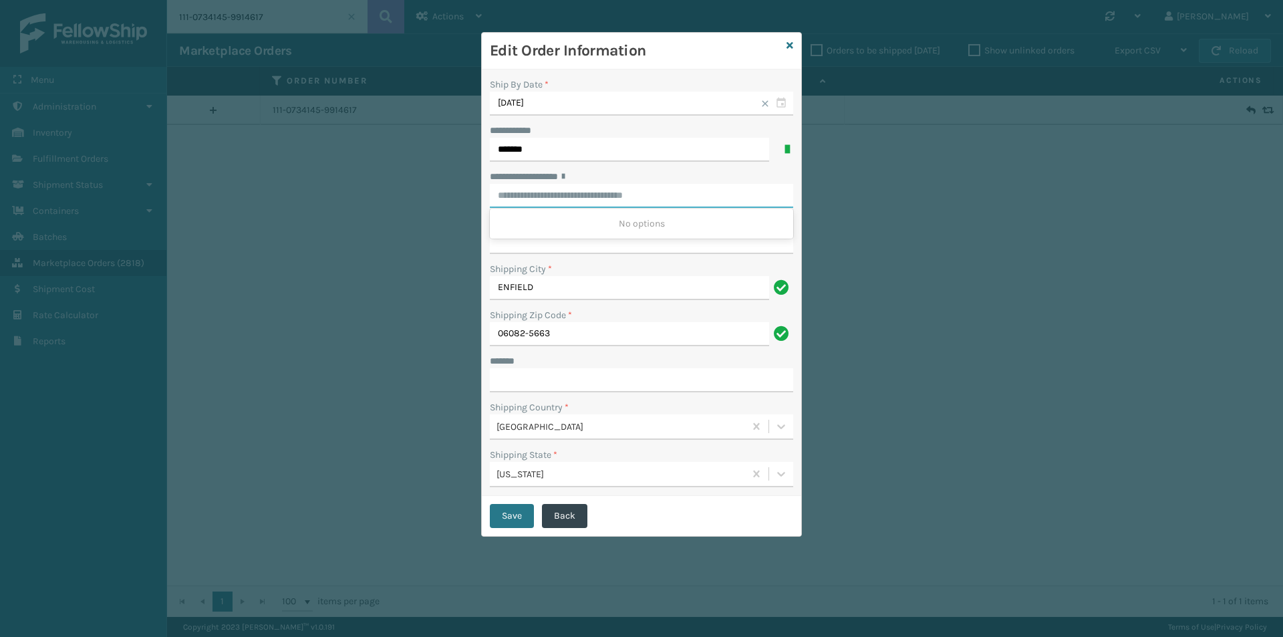
click at [570, 186] on input "**********" at bounding box center [641, 196] width 303 height 24
paste input "**********"
type input "**********"
click at [610, 219] on div "[STREET_ADDRESS]" at bounding box center [641, 223] width 303 height 25
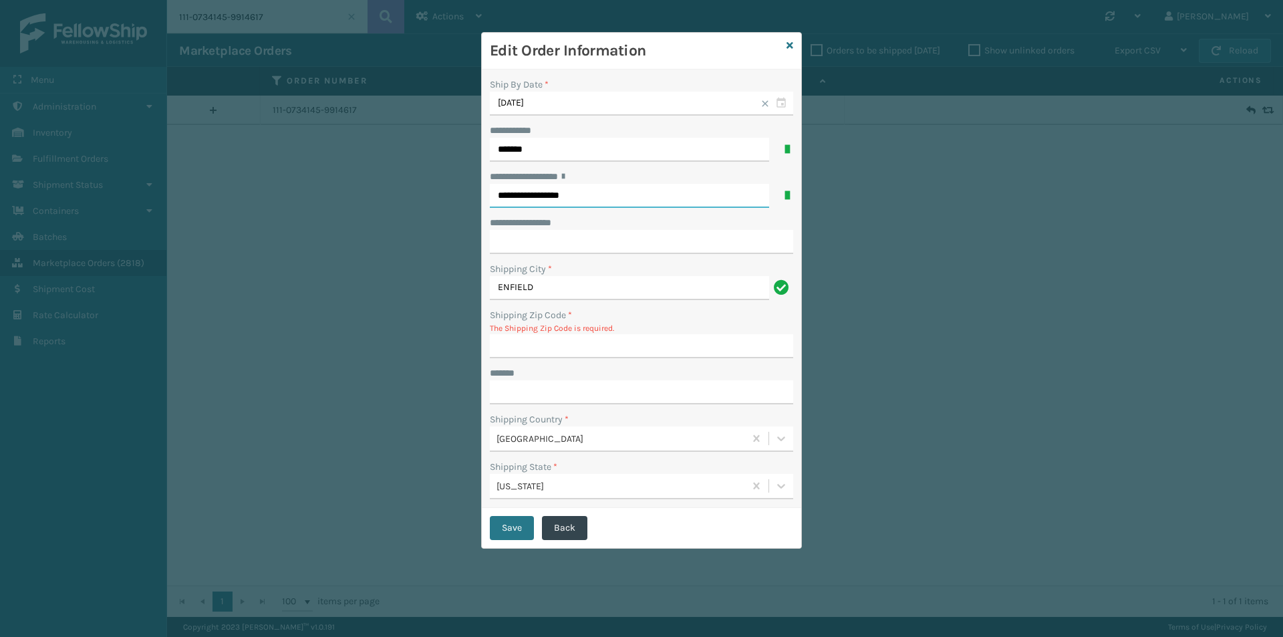
type input "06082-5663"
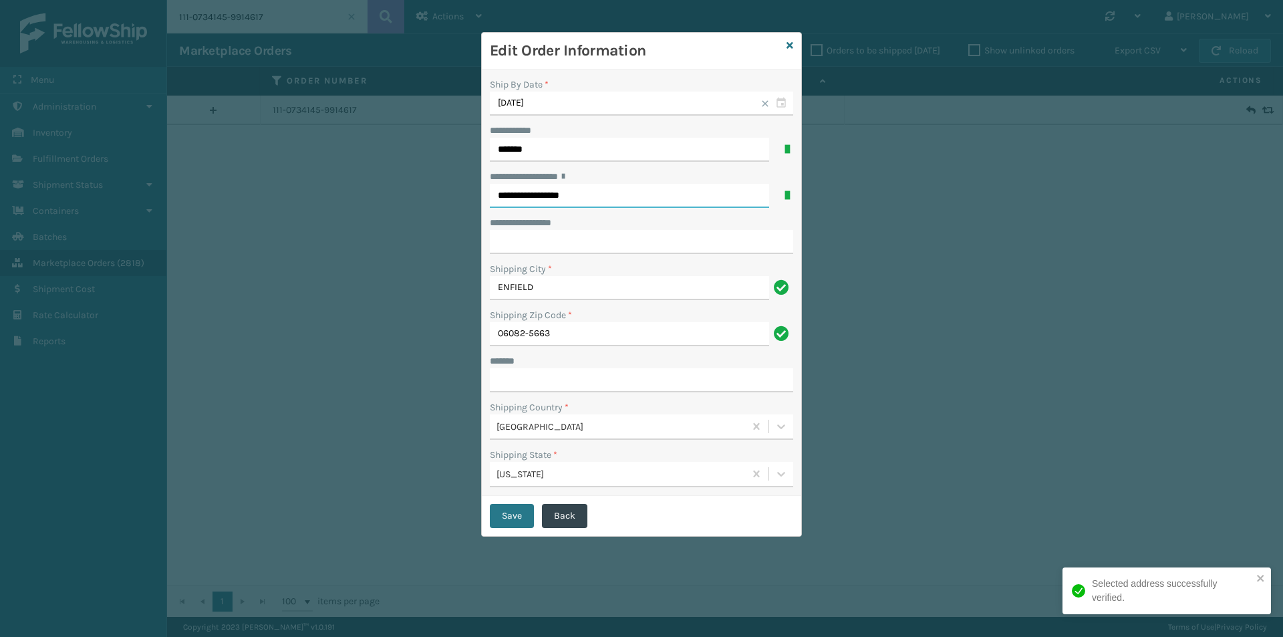
type input "**********"
click at [547, 379] on input "***** *" at bounding box center [641, 380] width 303 height 24
click at [590, 239] on input "**********" at bounding box center [641, 242] width 303 height 24
paste input "******"
type input "******"
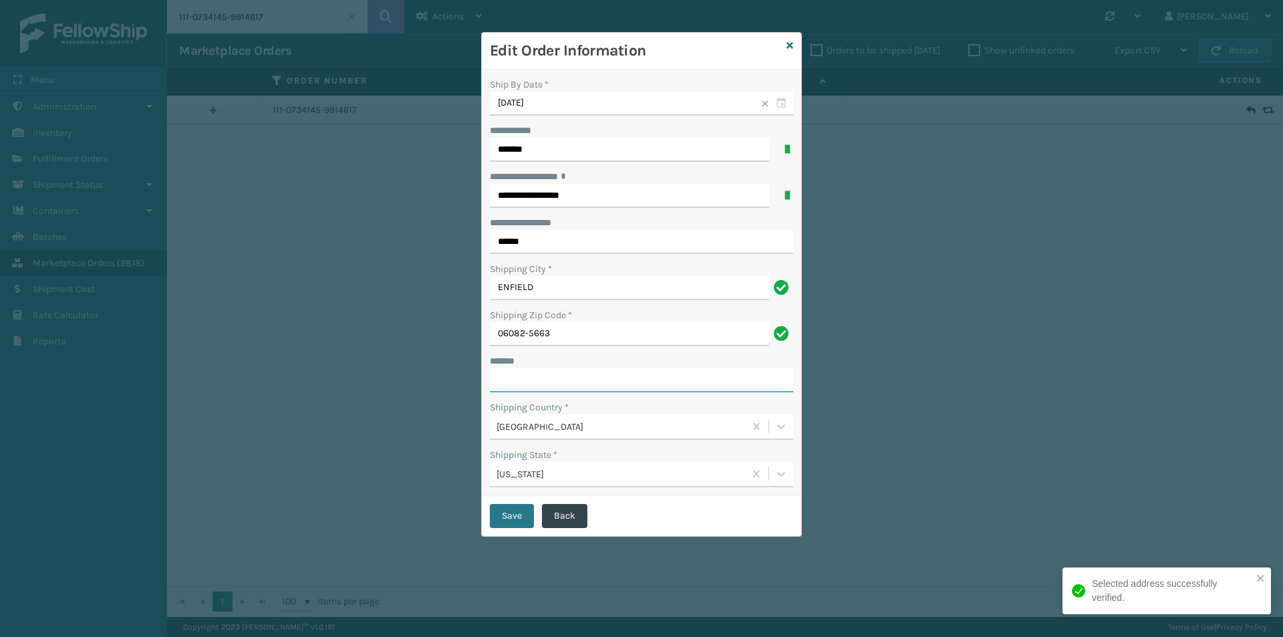
click at [532, 381] on input "***** *" at bounding box center [641, 380] width 303 height 24
type input "**********"
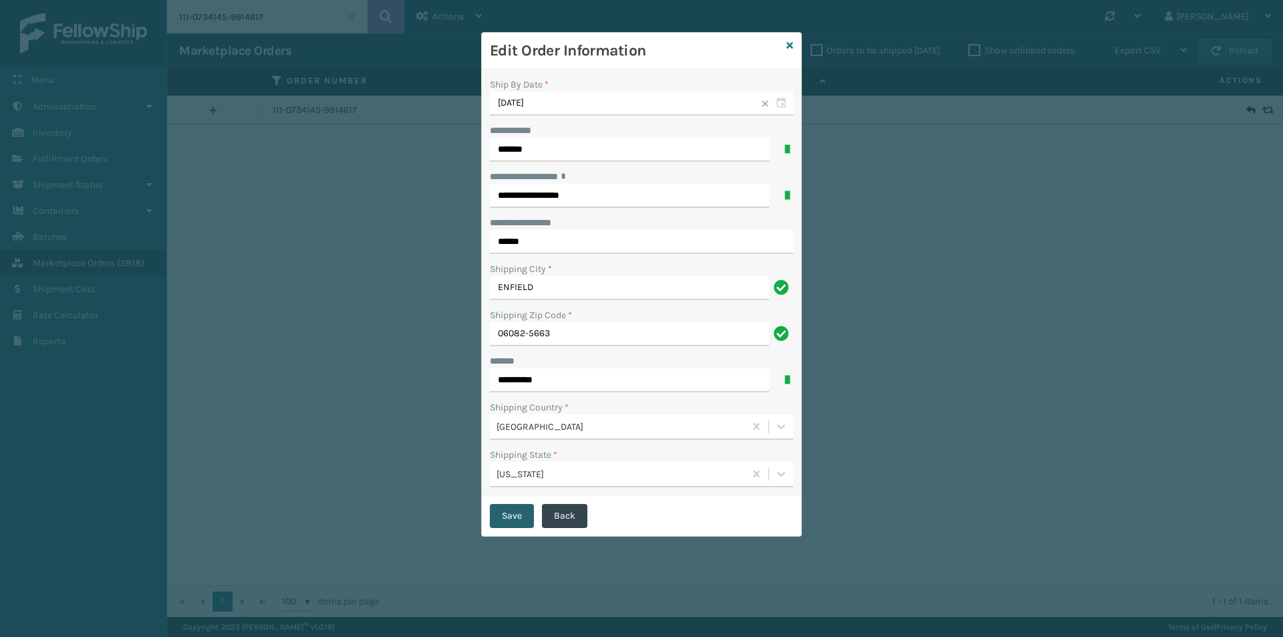
click at [509, 521] on button "Save" at bounding box center [512, 516] width 44 height 24
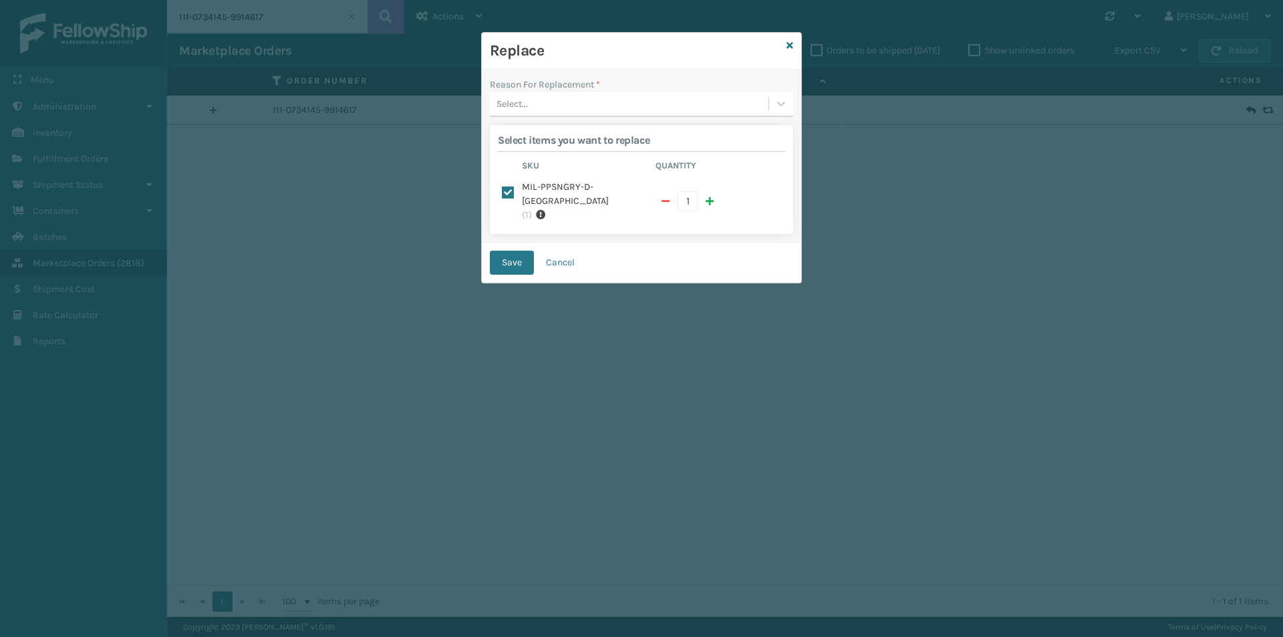
click at [617, 106] on div "Select..." at bounding box center [629, 104] width 279 height 22
click at [577, 158] on div "Lost in transit" at bounding box center [641, 162] width 303 height 25
click at [518, 251] on button "Save" at bounding box center [512, 263] width 44 height 24
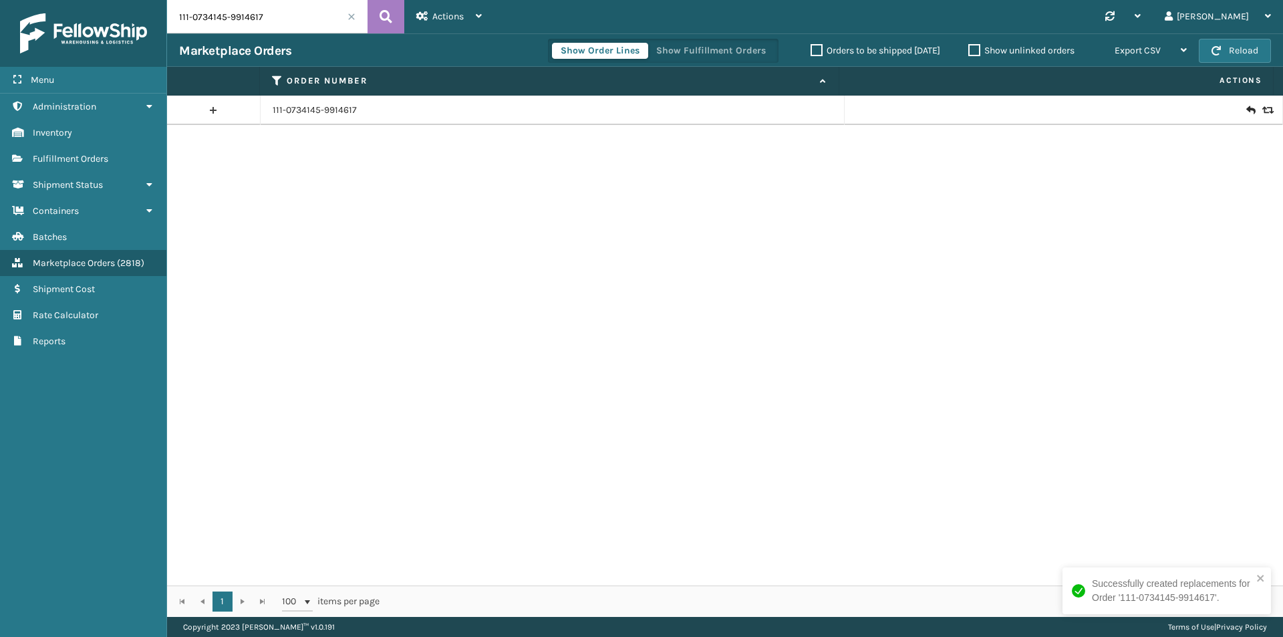
click at [281, 21] on input "111-0734145-9914617" at bounding box center [267, 16] width 201 height 33
paste input "3-1299038-0468204"
type input "113-1299038-0468204"
click at [372, 15] on button at bounding box center [386, 16] width 37 height 33
click at [387, 5] on button at bounding box center [386, 16] width 37 height 33
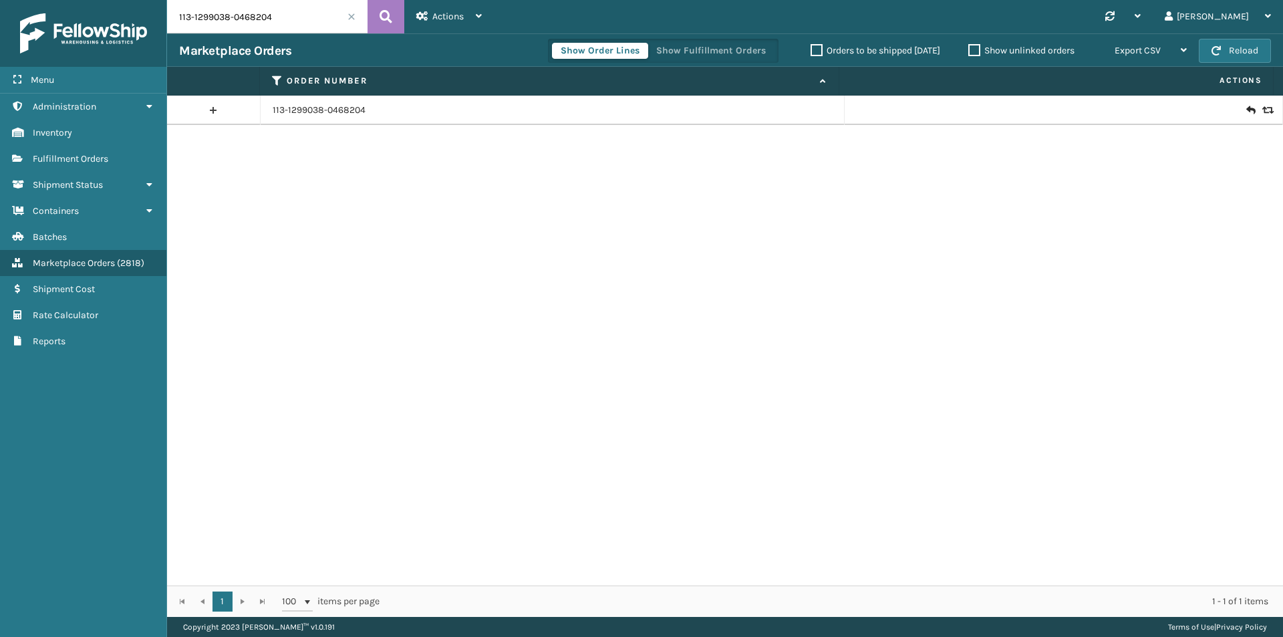
click at [1263, 108] on icon at bounding box center [1267, 110] width 8 height 9
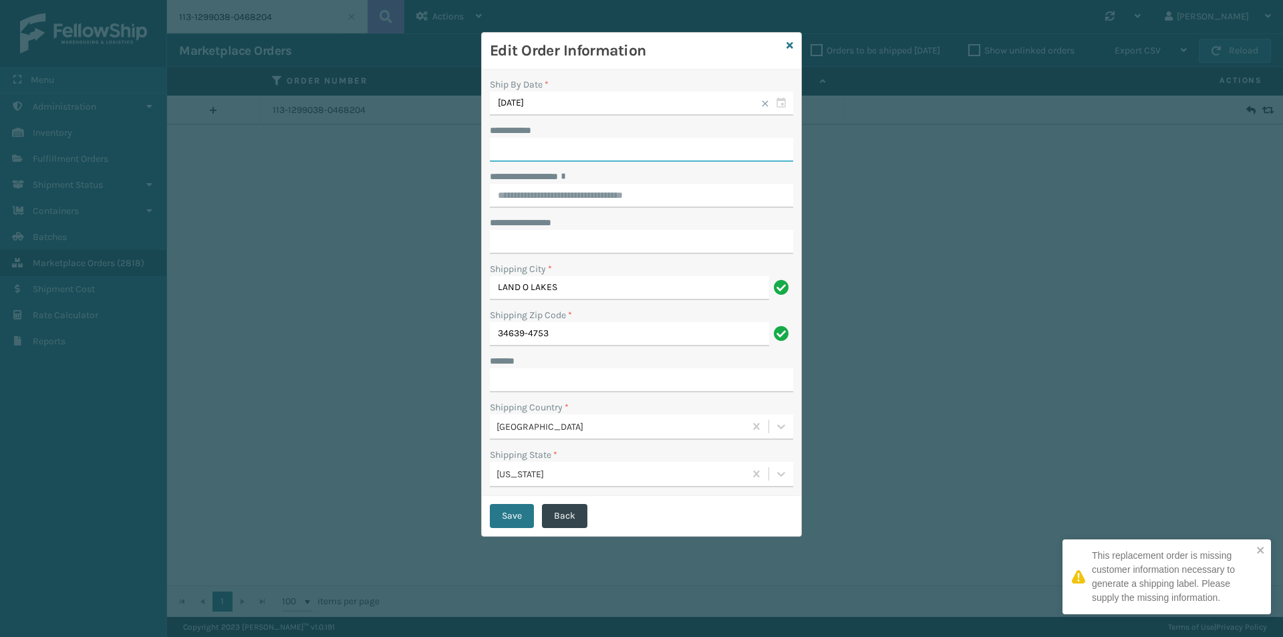
click at [542, 157] on input "**********" at bounding box center [641, 150] width 303 height 24
paste input "*******"
click at [553, 138] on input "*******" at bounding box center [629, 150] width 279 height 24
paste input "*********"
type input "**********"
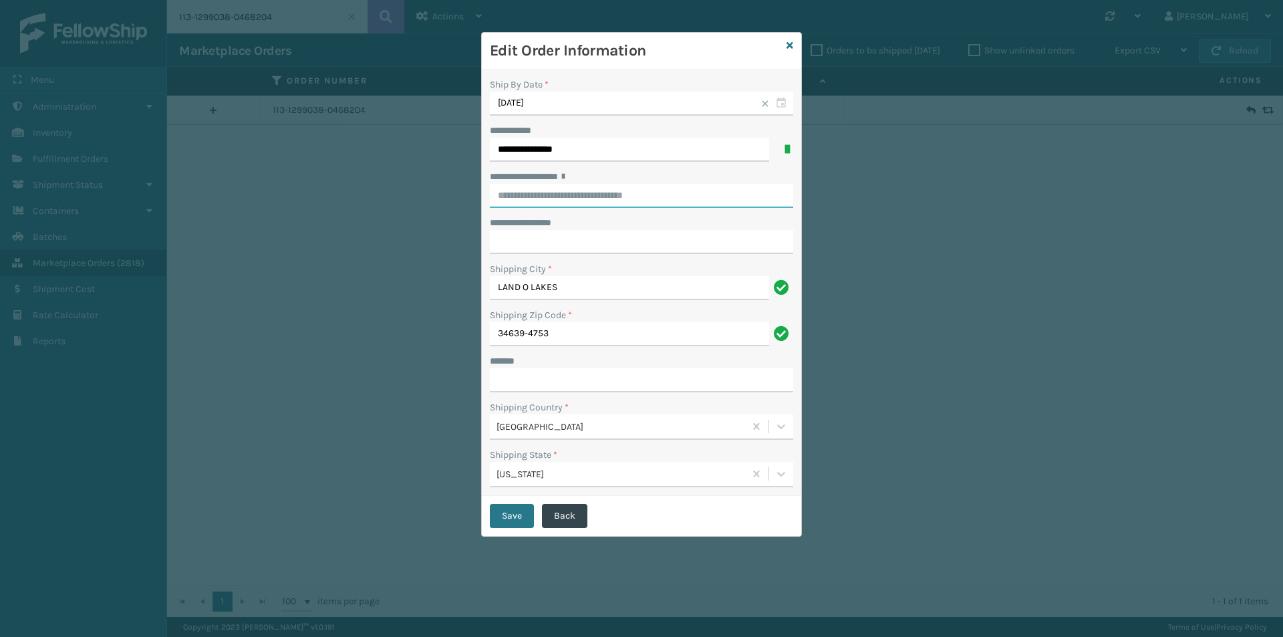
click at [568, 193] on input "**********" at bounding box center [641, 196] width 303 height 24
paste input "**********"
click at [659, 225] on div "[STREET_ADDRESS]" at bounding box center [641, 223] width 303 height 25
type input "**********"
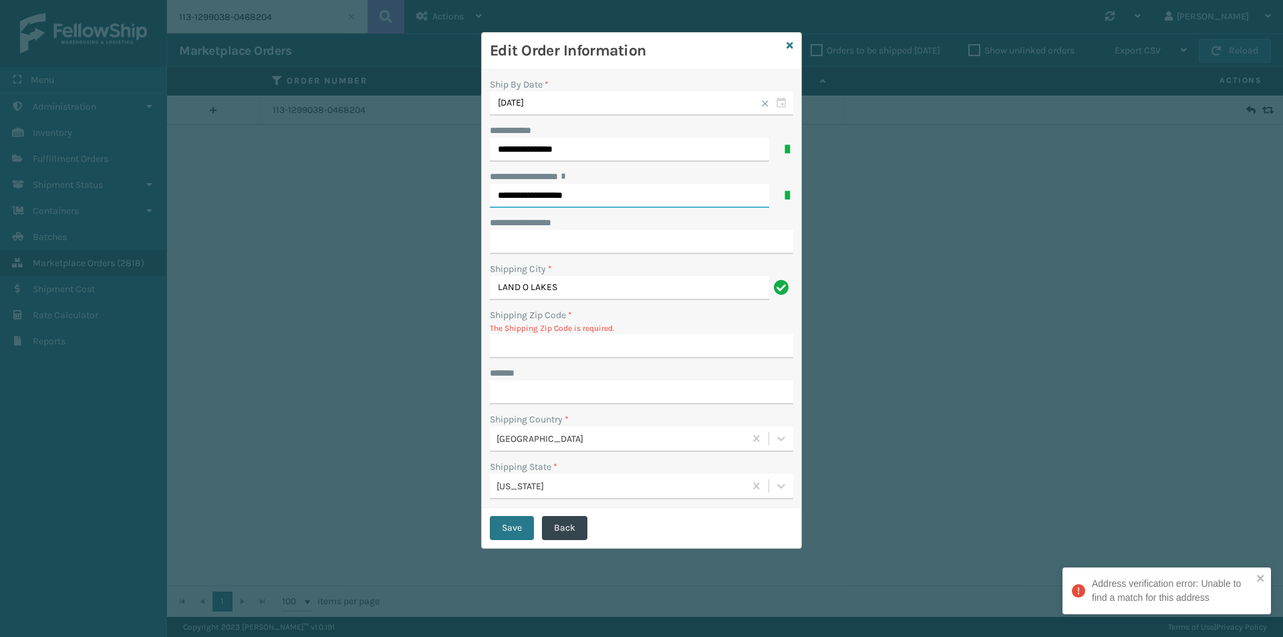
type input "**********"
click at [600, 350] on input "Shipping Zip Code *" at bounding box center [641, 346] width 303 height 24
paste input "34639"
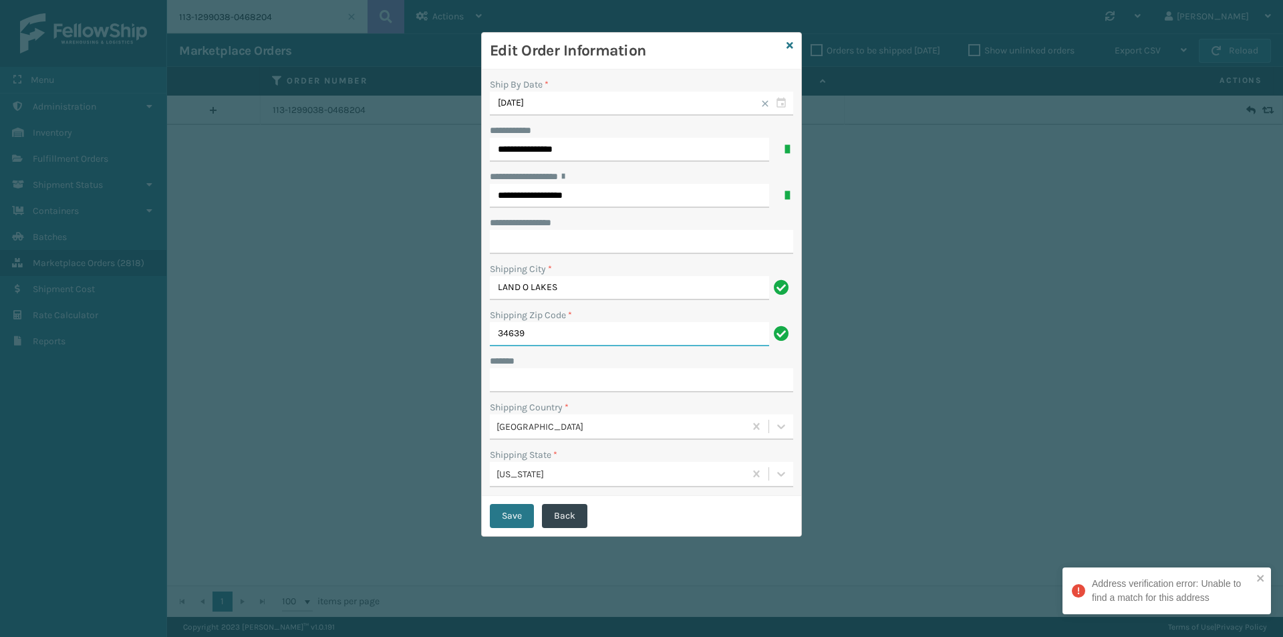
type input "34639"
click at [507, 374] on input "***** *" at bounding box center [641, 380] width 303 height 24
type input "**********"
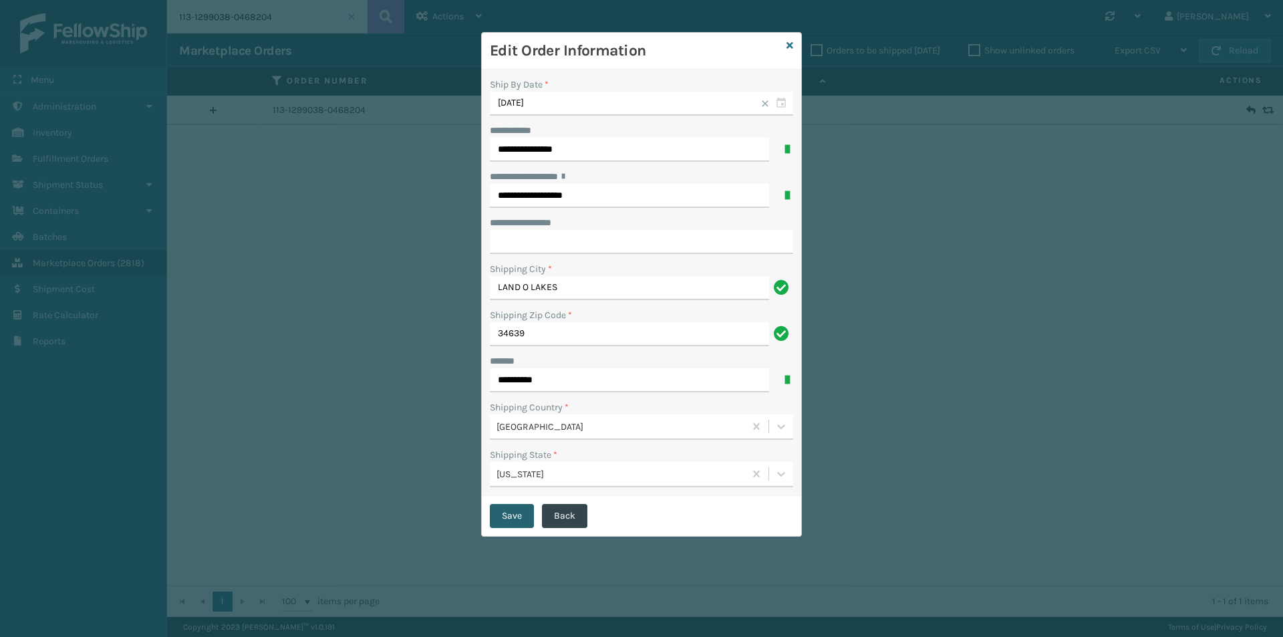
click at [510, 515] on button "Save" at bounding box center [512, 516] width 44 height 24
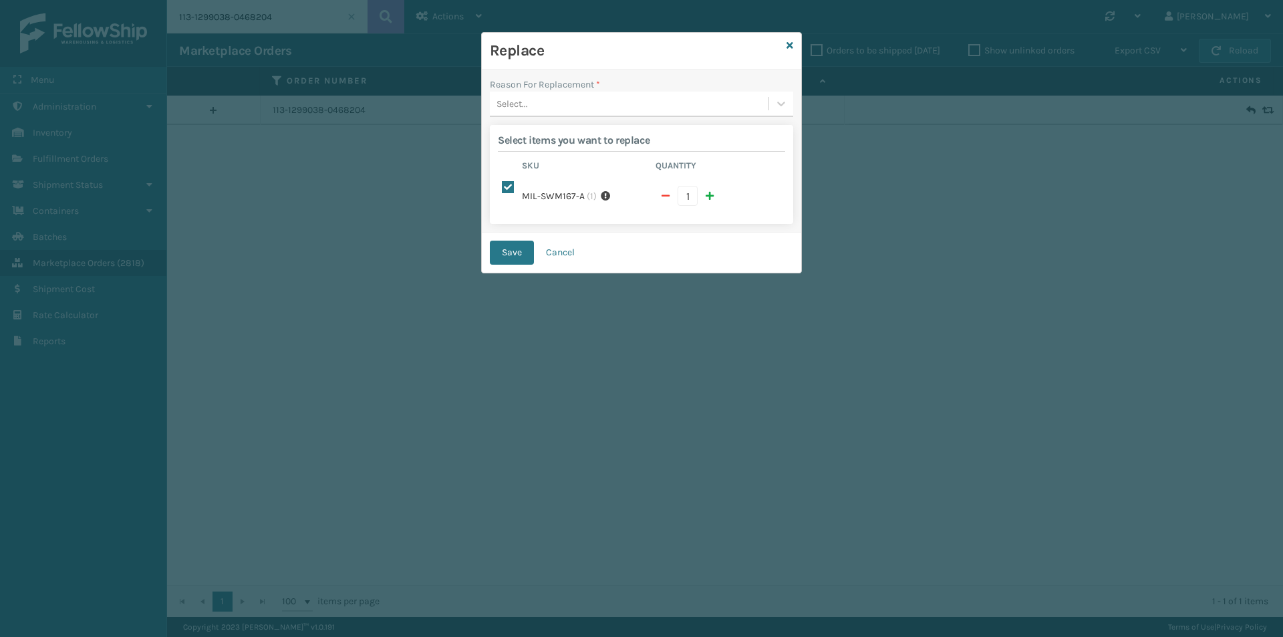
click at [598, 102] on div "Select..." at bounding box center [629, 104] width 279 height 22
click at [560, 163] on div "Lost in transit" at bounding box center [641, 162] width 303 height 25
click at [521, 245] on button "Save" at bounding box center [512, 253] width 44 height 24
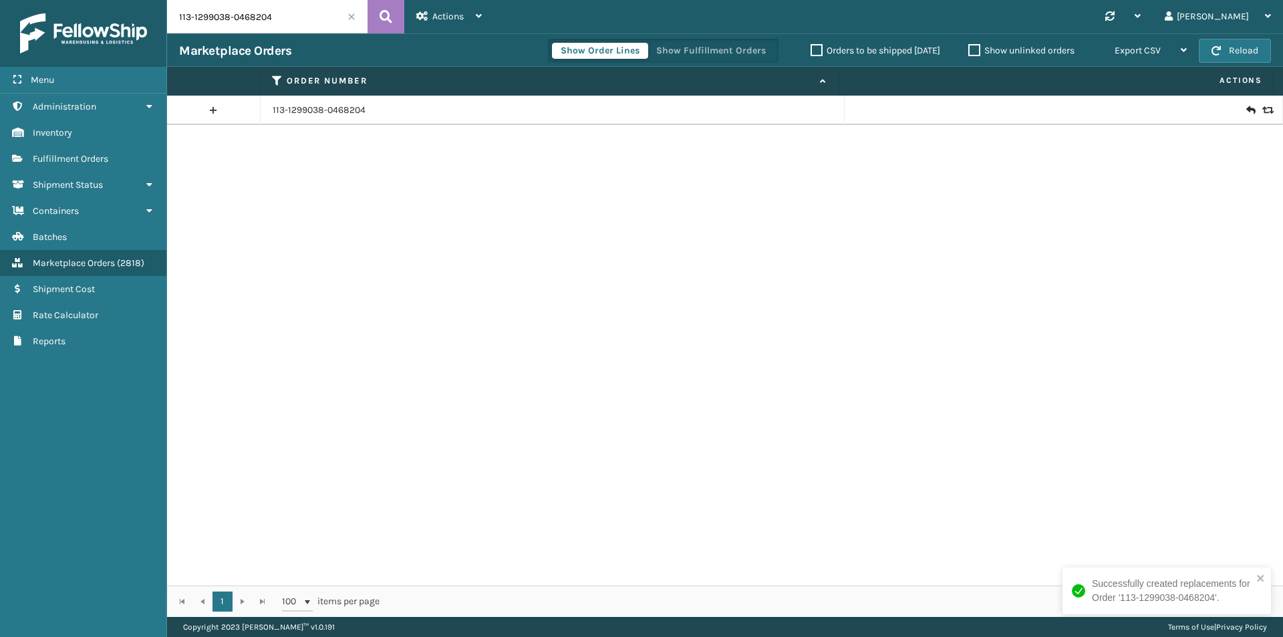
click at [305, 32] on input "113-1299038-0468204" at bounding box center [267, 16] width 201 height 33
paste input "2209246-6847409"
type input "113-2209246-6847409"
click at [389, 15] on icon at bounding box center [386, 17] width 13 height 20
click at [1247, 113] on icon at bounding box center [1251, 110] width 8 height 13
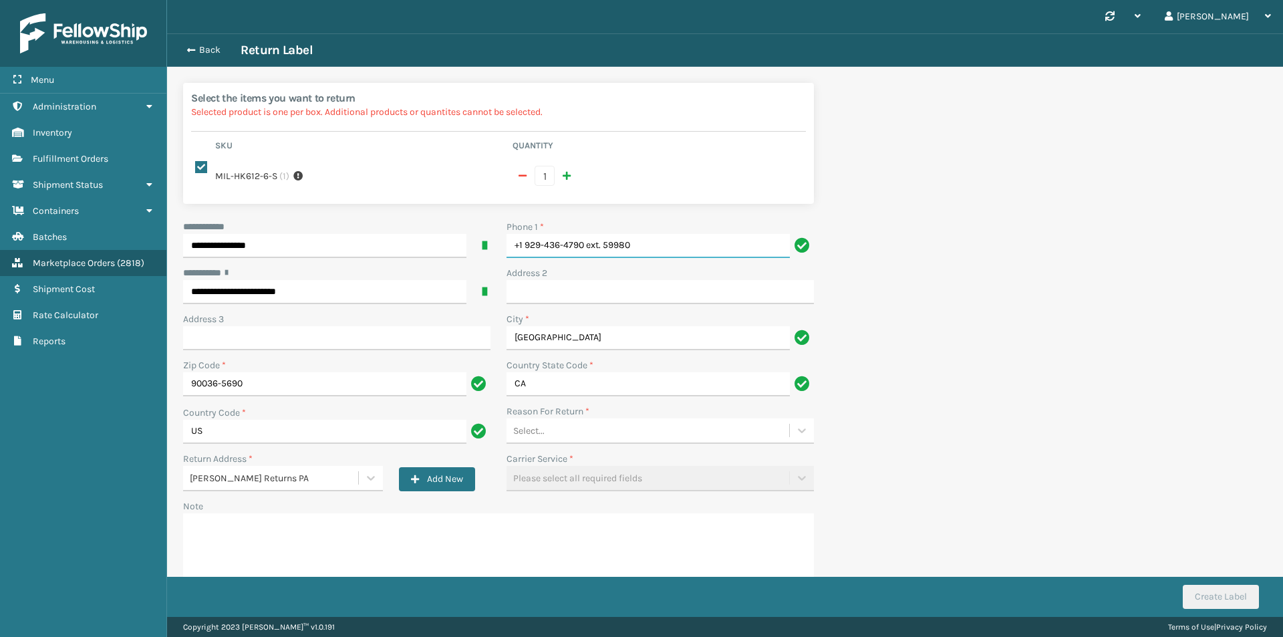
click at [658, 234] on input "+1 929-436-4790 ext. 59980" at bounding box center [648, 246] width 283 height 24
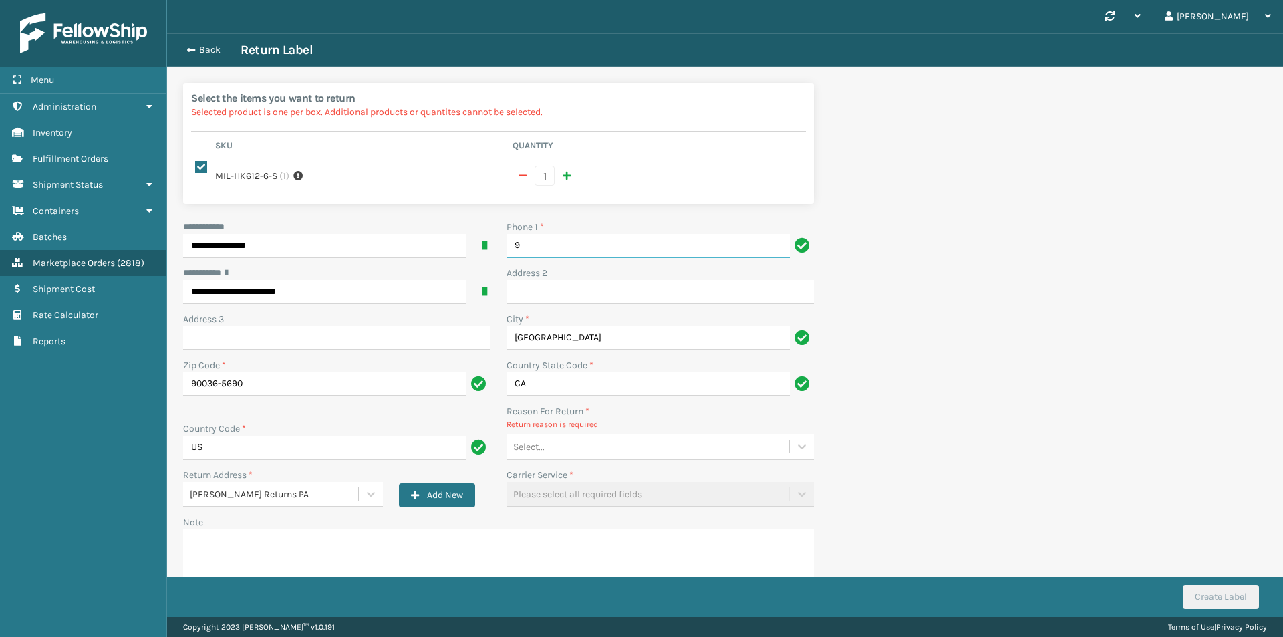
type input "9999999999"
click at [587, 440] on div "Select..." at bounding box center [648, 447] width 283 height 22
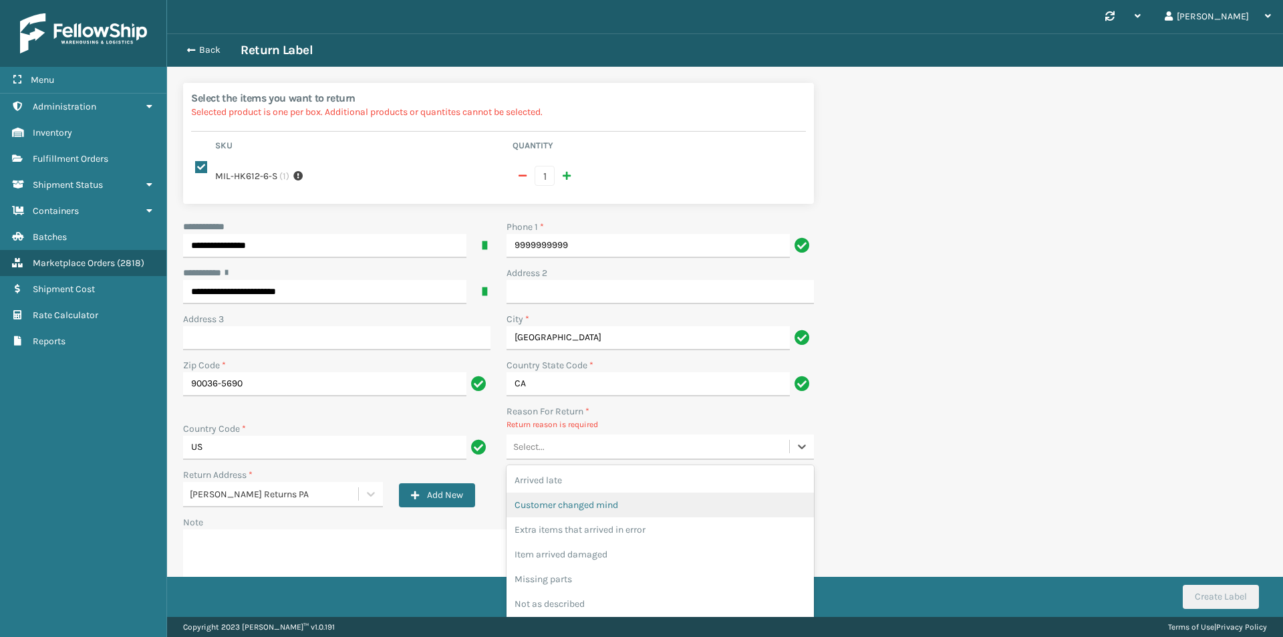
click at [604, 503] on div "Customer changed mind" at bounding box center [660, 505] width 307 height 25
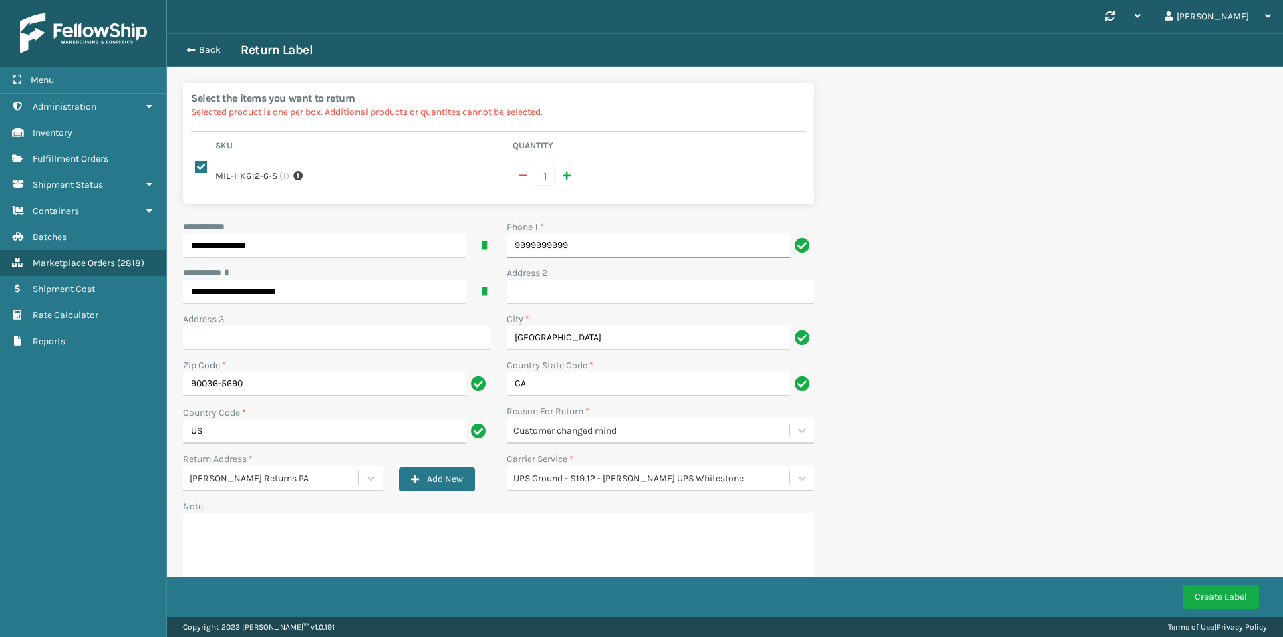
click at [596, 236] on input "9999999999" at bounding box center [648, 246] width 283 height 24
click at [904, 213] on div "**********" at bounding box center [725, 348] width 1116 height 630
click at [642, 459] on div "Carrier Service * Calculating rates..." at bounding box center [660, 471] width 307 height 39
click at [597, 404] on div "Reason For Return *" at bounding box center [660, 411] width 307 height 14
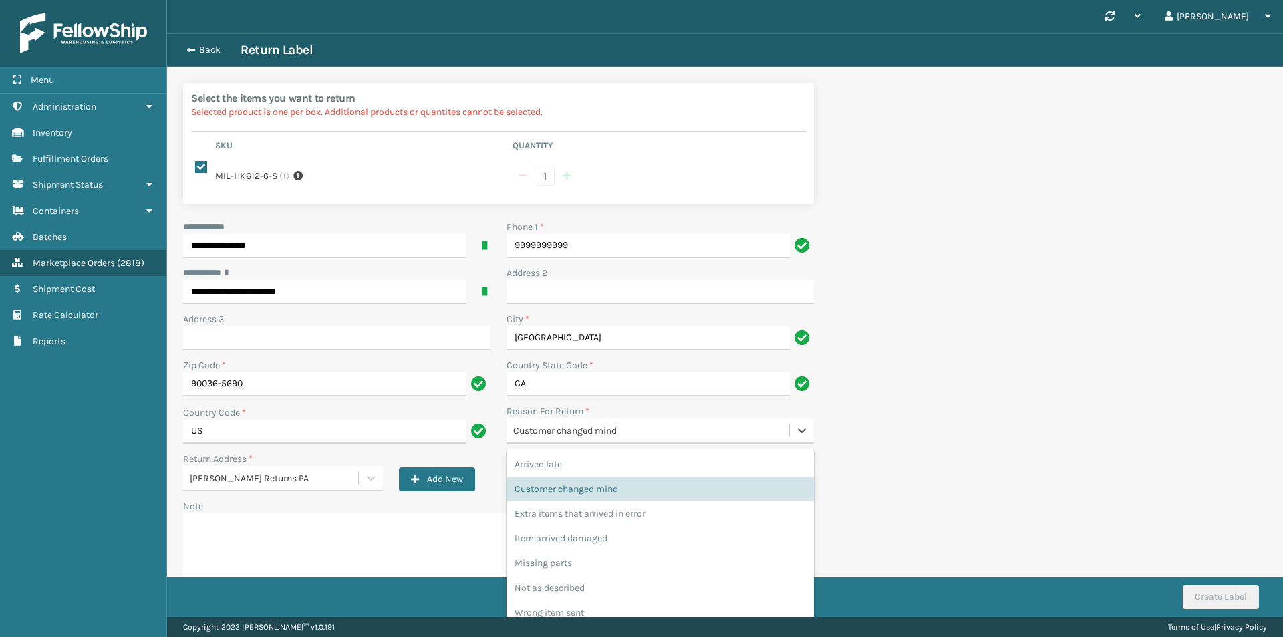
click at [599, 424] on div "Customer changed mind" at bounding box center [651, 431] width 277 height 14
click at [614, 501] on div "Extra items that arrived in error" at bounding box center [660, 513] width 307 height 25
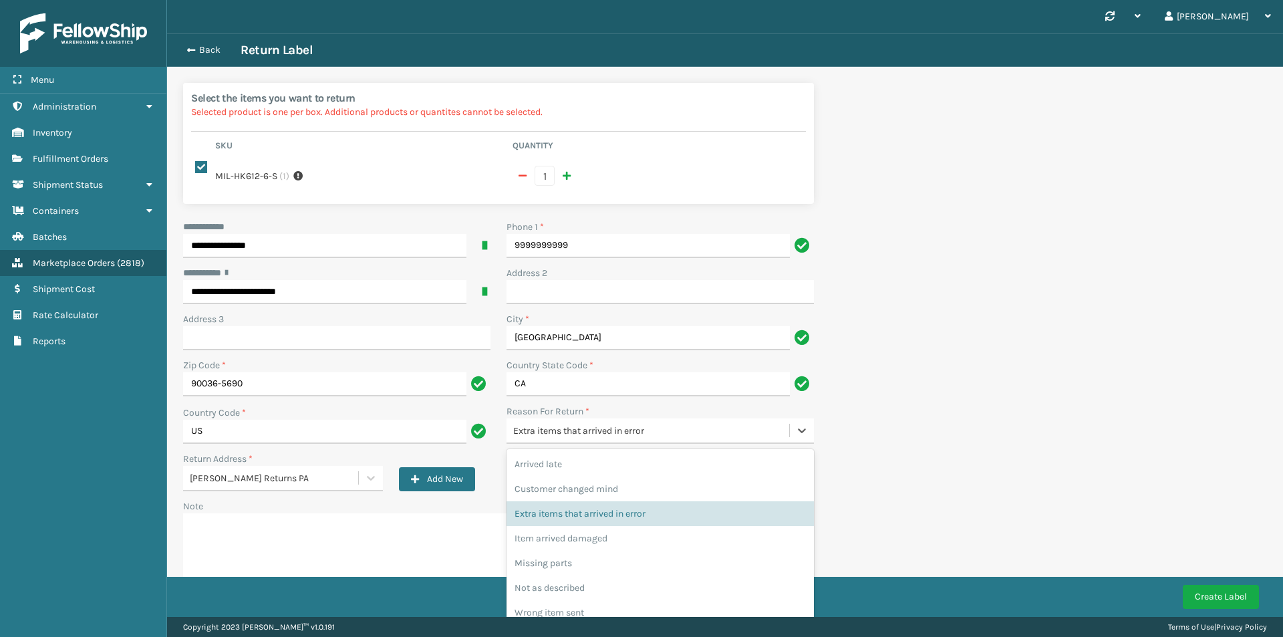
click at [674, 424] on div "Extra items that arrived in error" at bounding box center [651, 431] width 277 height 14
click at [645, 482] on div "Customer changed mind" at bounding box center [660, 489] width 307 height 25
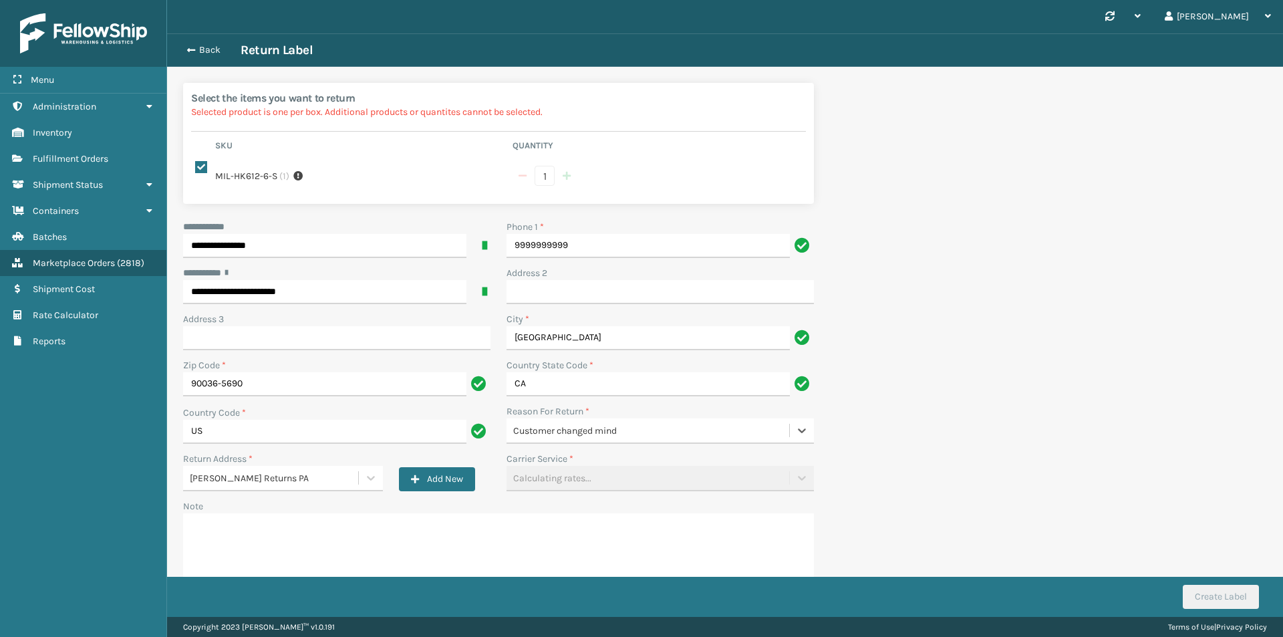
click at [658, 463] on div "Carrier Service * Calculating rates..." at bounding box center [660, 471] width 307 height 39
click at [671, 472] on div "Carrier Service * Calculating rates..." at bounding box center [660, 471] width 307 height 39
click at [667, 420] on div "Customer changed mind" at bounding box center [648, 431] width 283 height 22
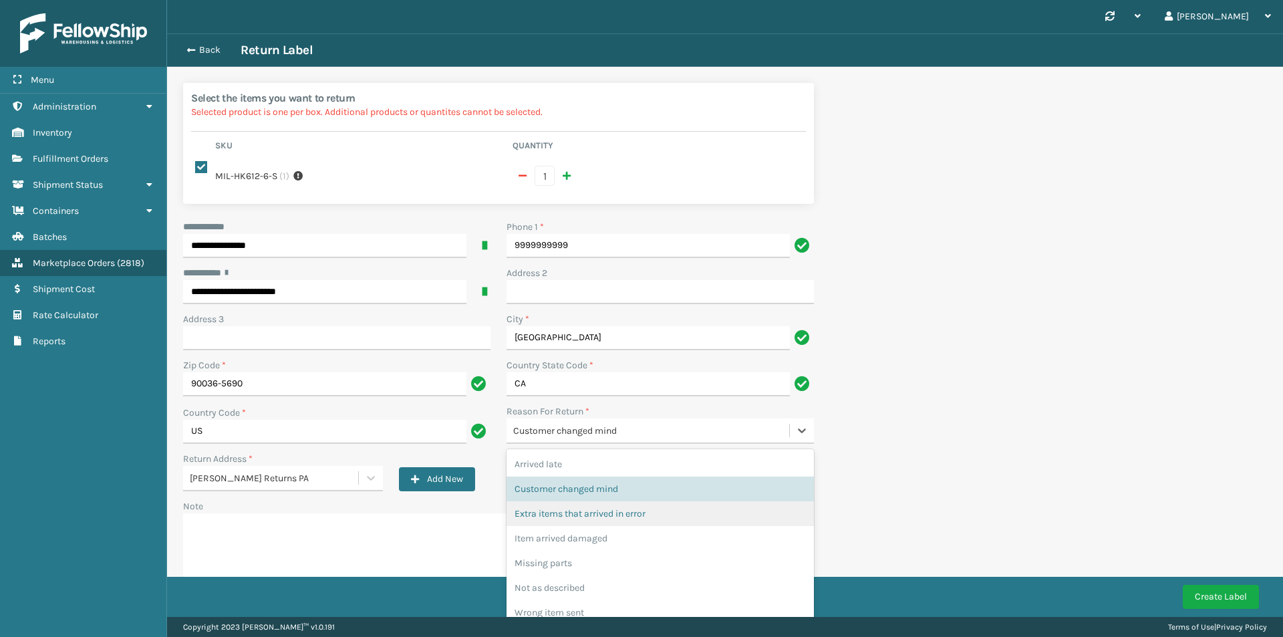
click at [635, 507] on div "Extra items that arrived in error" at bounding box center [660, 513] width 307 height 25
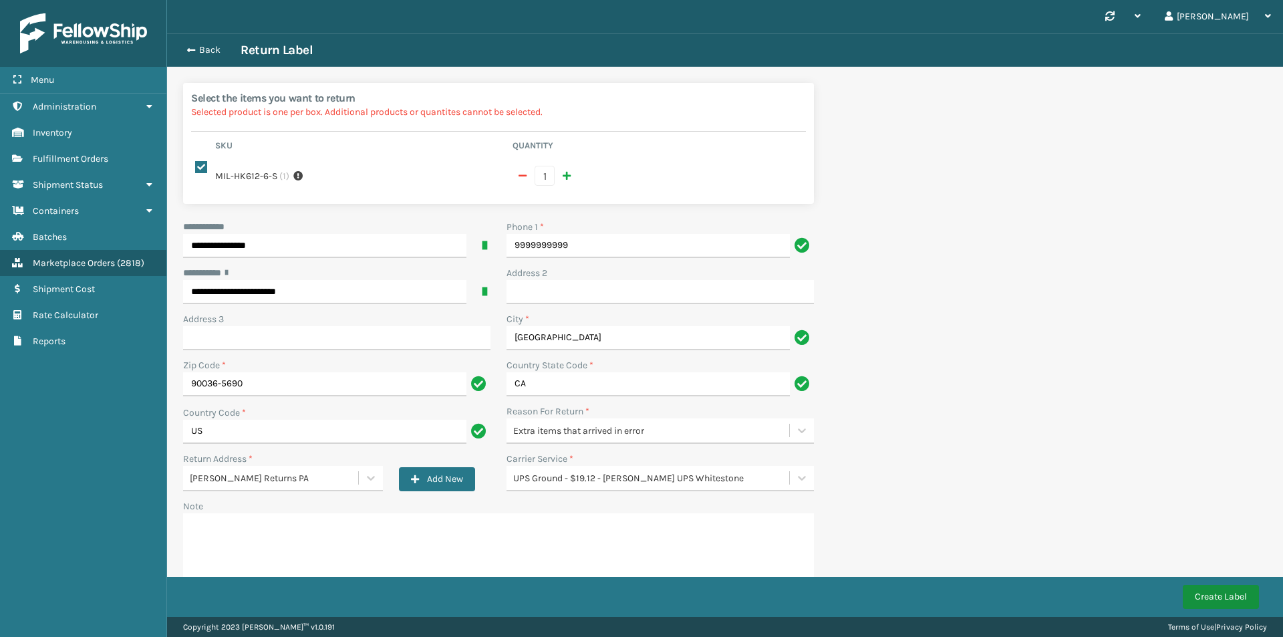
click at [1229, 592] on button "Create Label" at bounding box center [1221, 597] width 76 height 24
